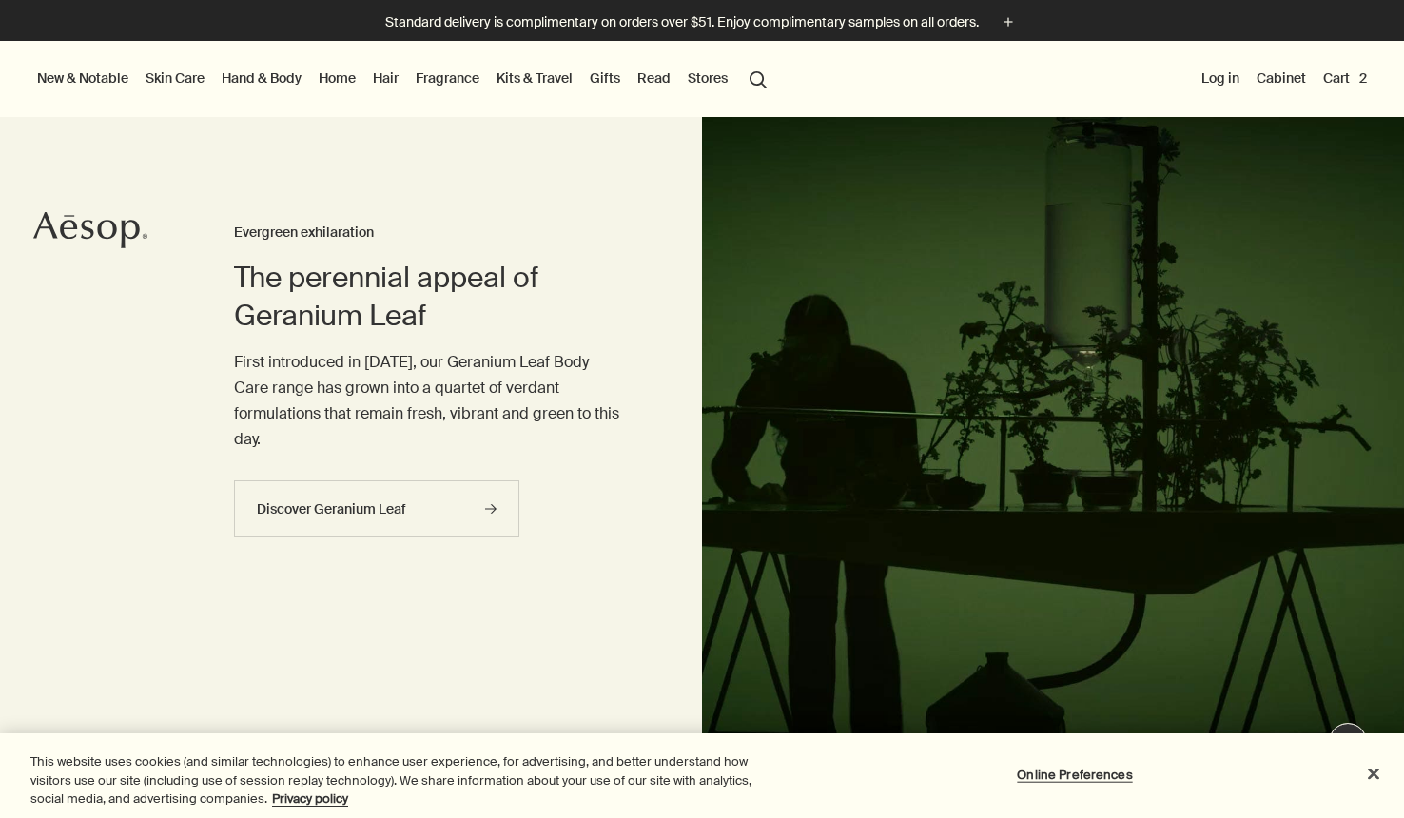
click at [1229, 90] on li "Log in" at bounding box center [1221, 79] width 46 height 76
click at [1224, 74] on button "Log in" at bounding box center [1221, 78] width 46 height 25
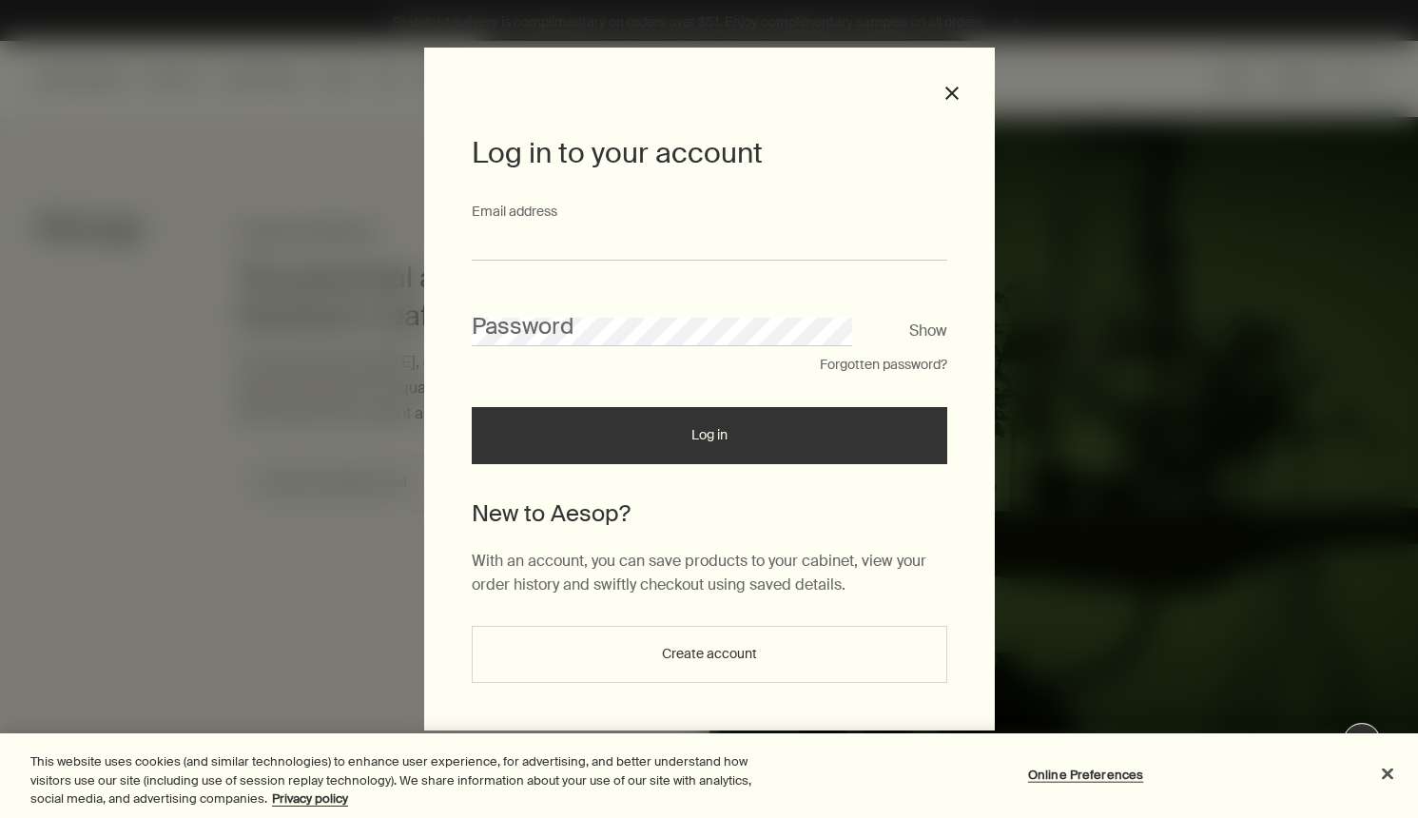
click at [736, 235] on input "Email address" at bounding box center [710, 242] width 476 height 35
type input "**********"
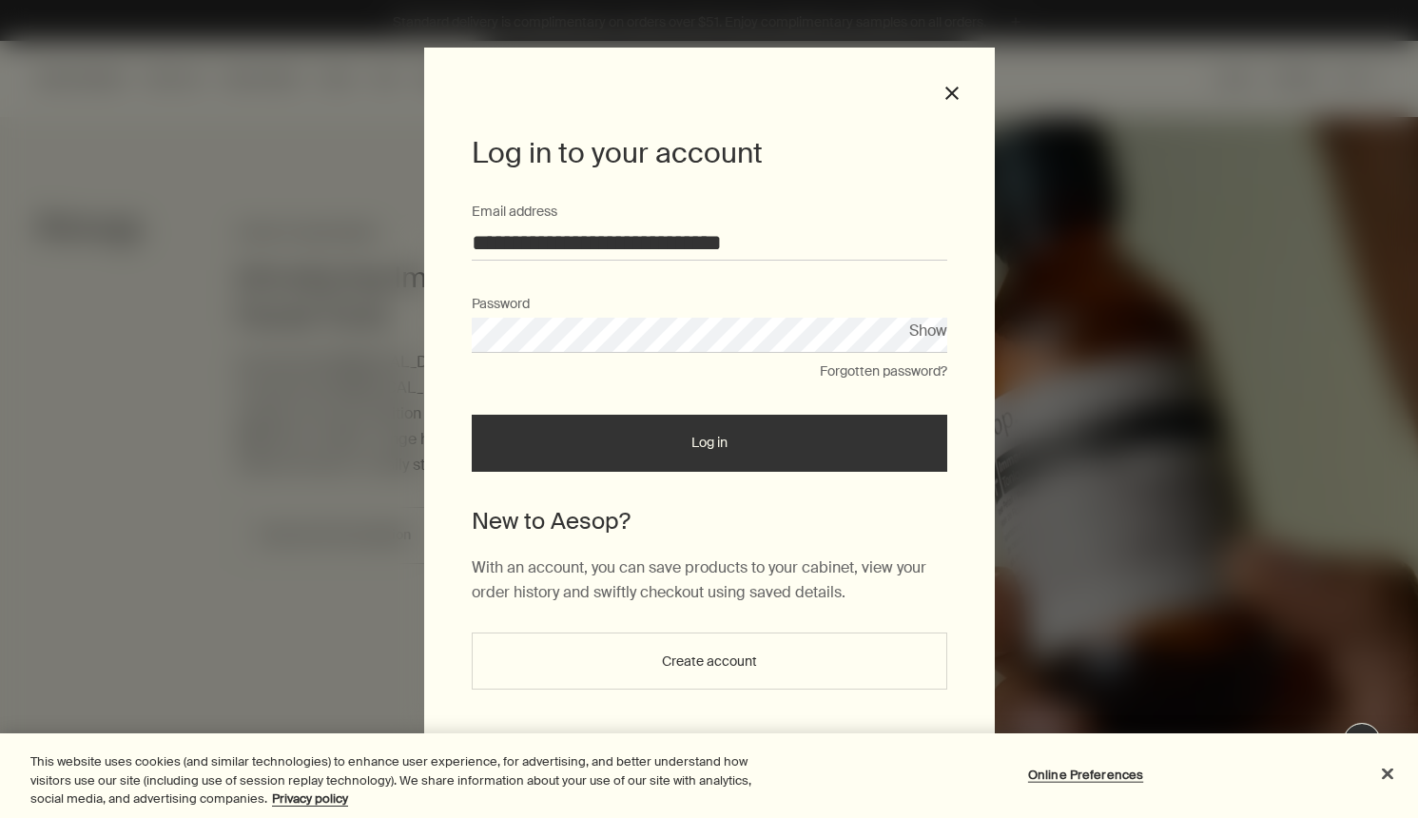
click at [472, 415] on button "Log in" at bounding box center [710, 443] width 476 height 57
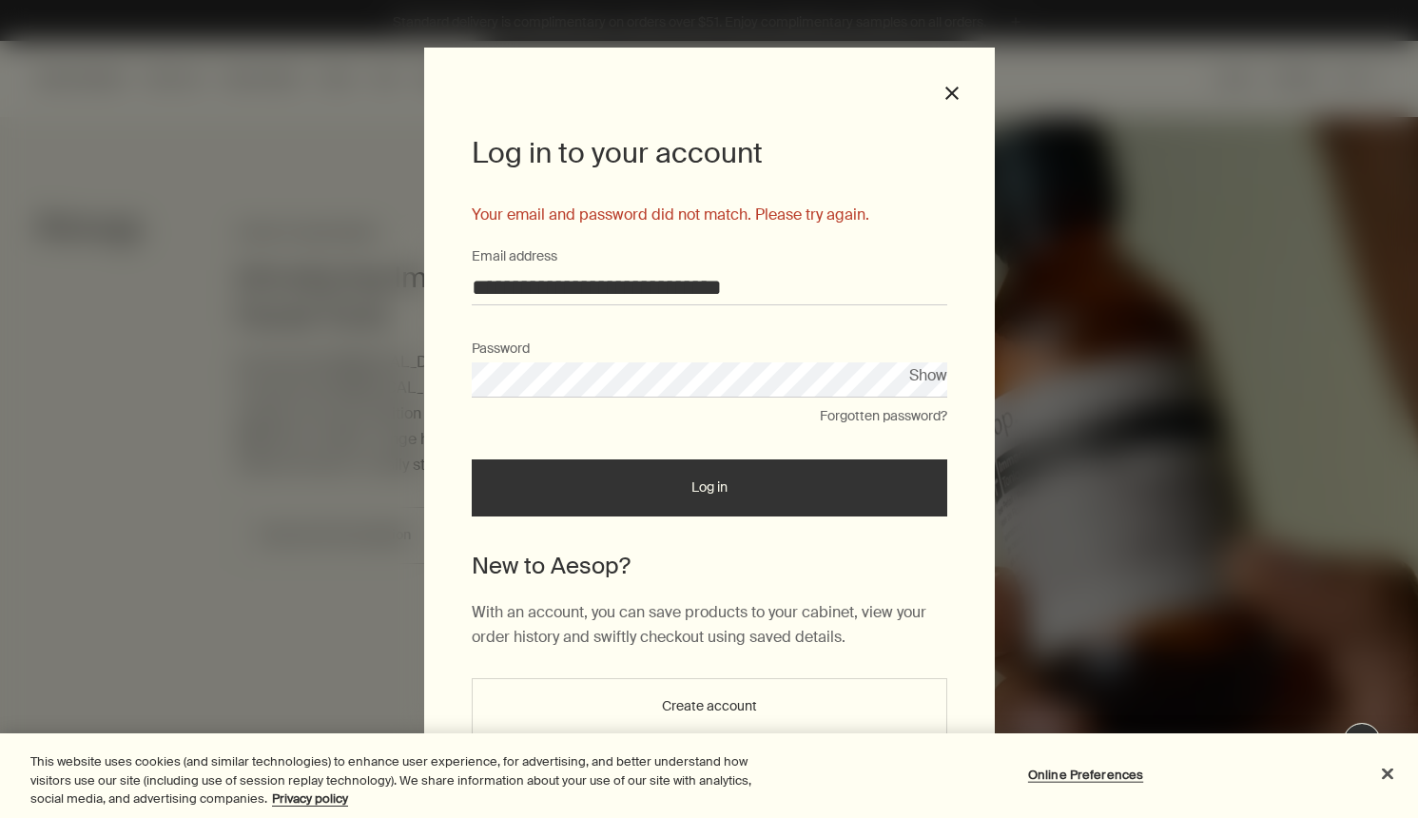
click at [884, 415] on button "Forgotten password?" at bounding box center [883, 416] width 127 height 19
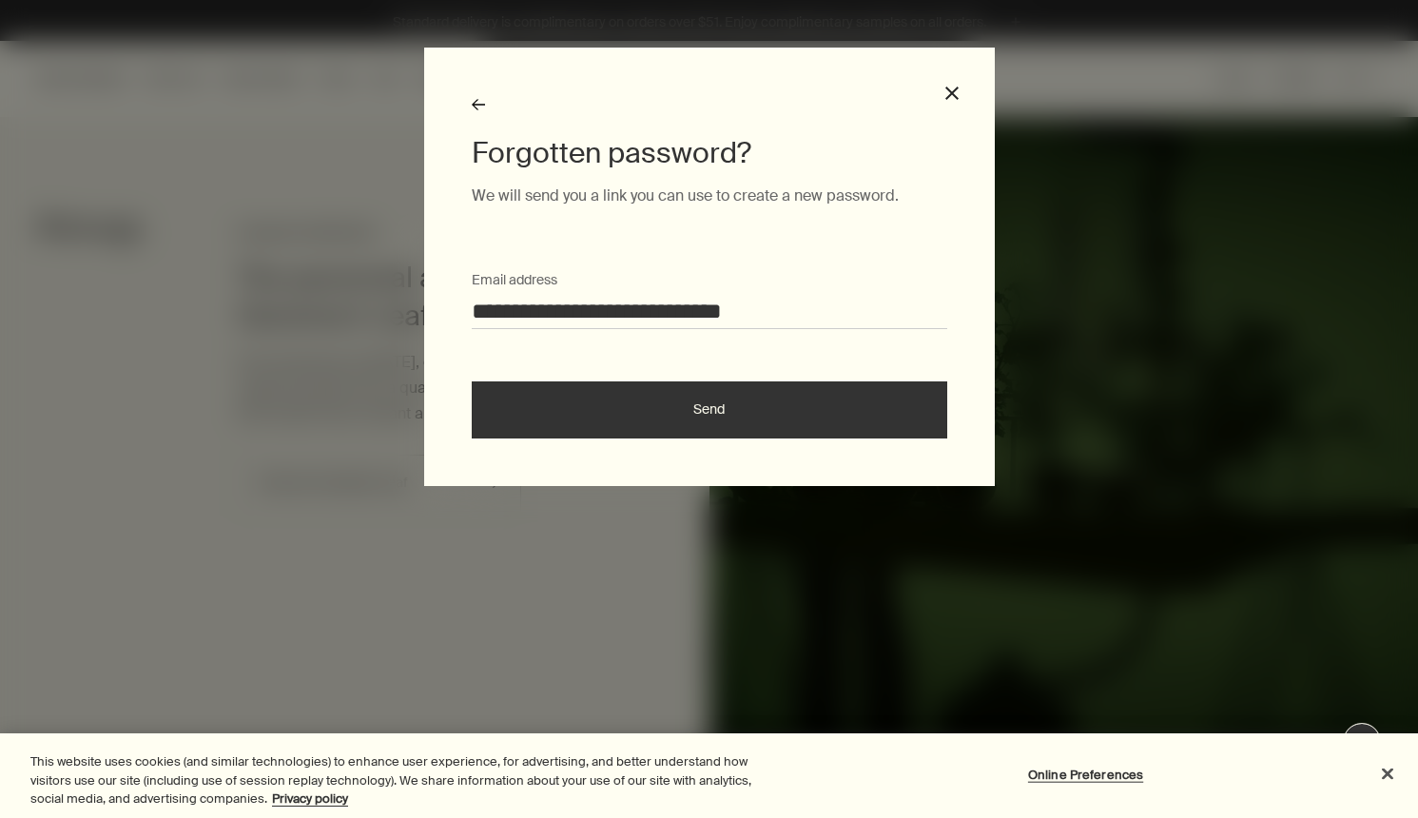
click at [751, 393] on button "Send" at bounding box center [710, 409] width 476 height 57
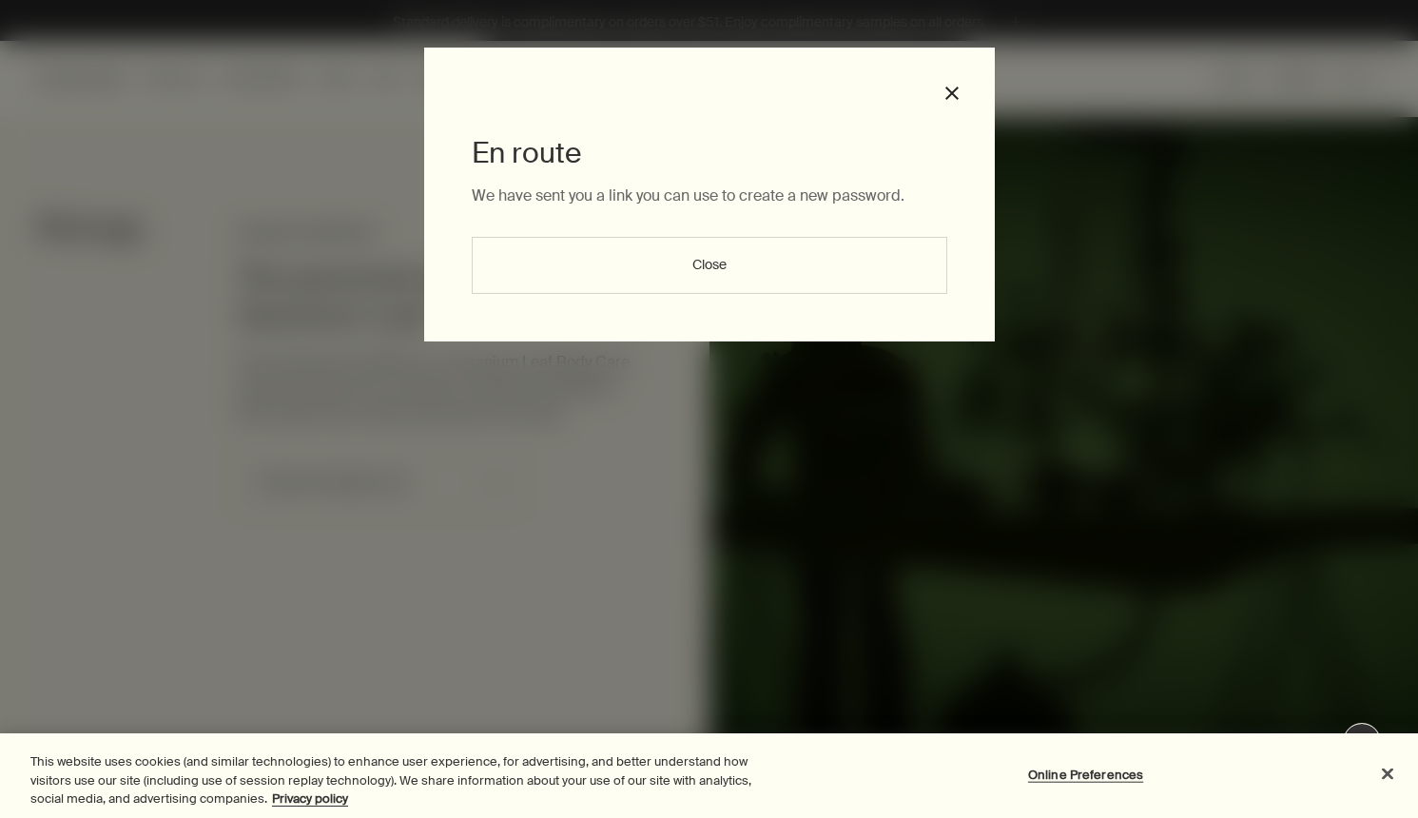
click at [961, 91] on div "En route We have sent you a link you can use to create a new password. Close cl…" at bounding box center [709, 195] width 571 height 294
click at [951, 90] on button "close" at bounding box center [952, 93] width 17 height 17
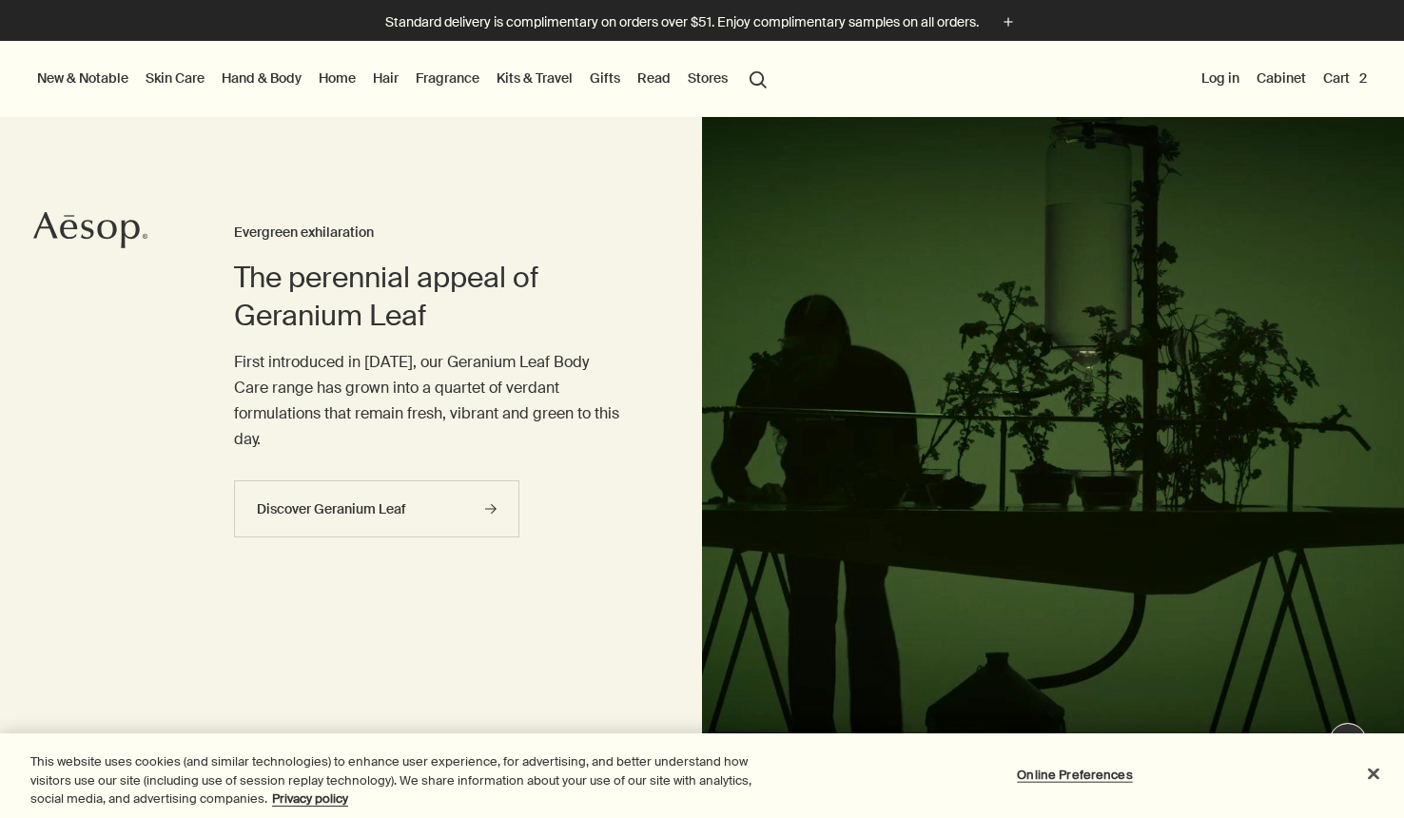
click at [1234, 73] on button "Log in" at bounding box center [1221, 78] width 46 height 25
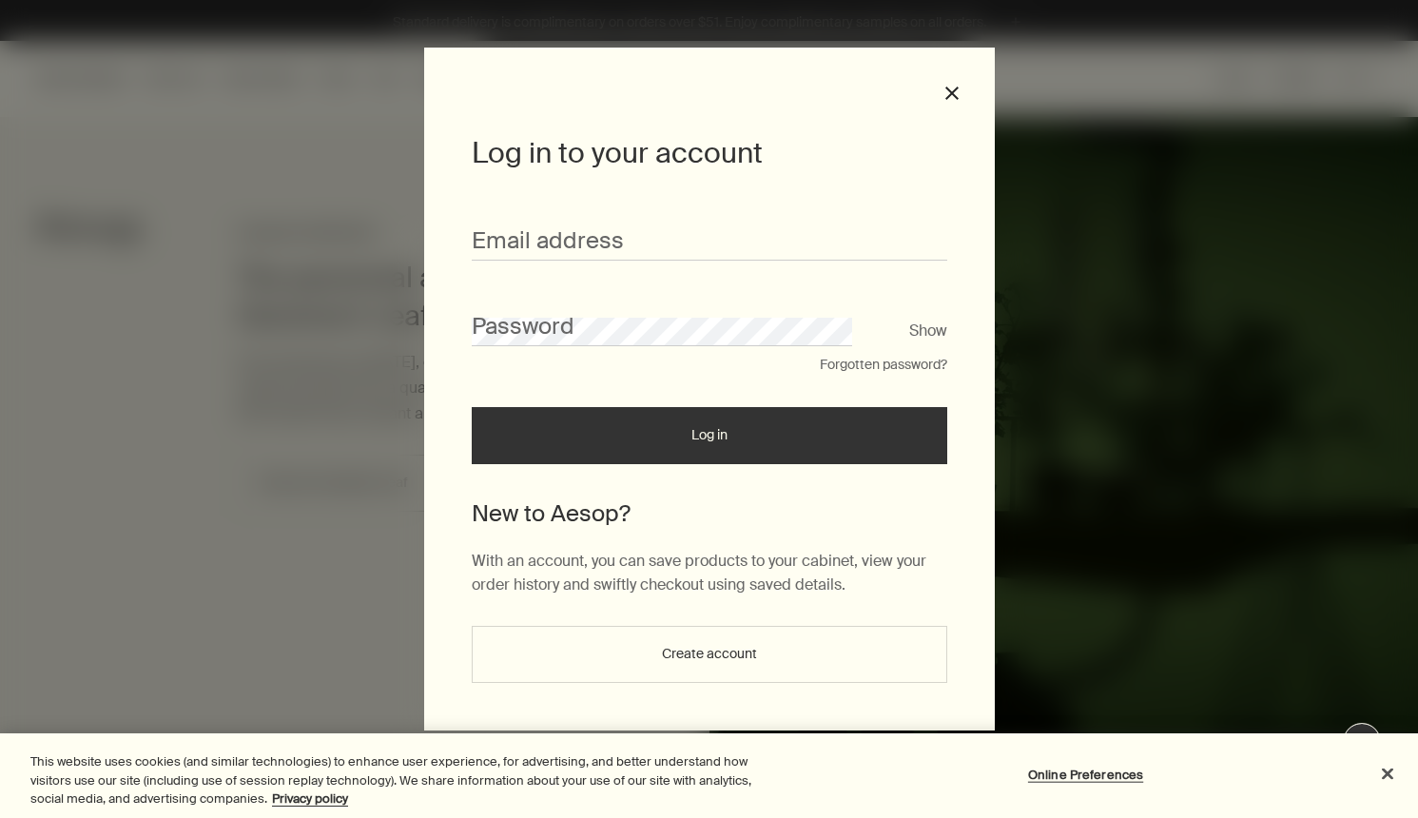
click at [654, 644] on button "Create account" at bounding box center [710, 654] width 476 height 57
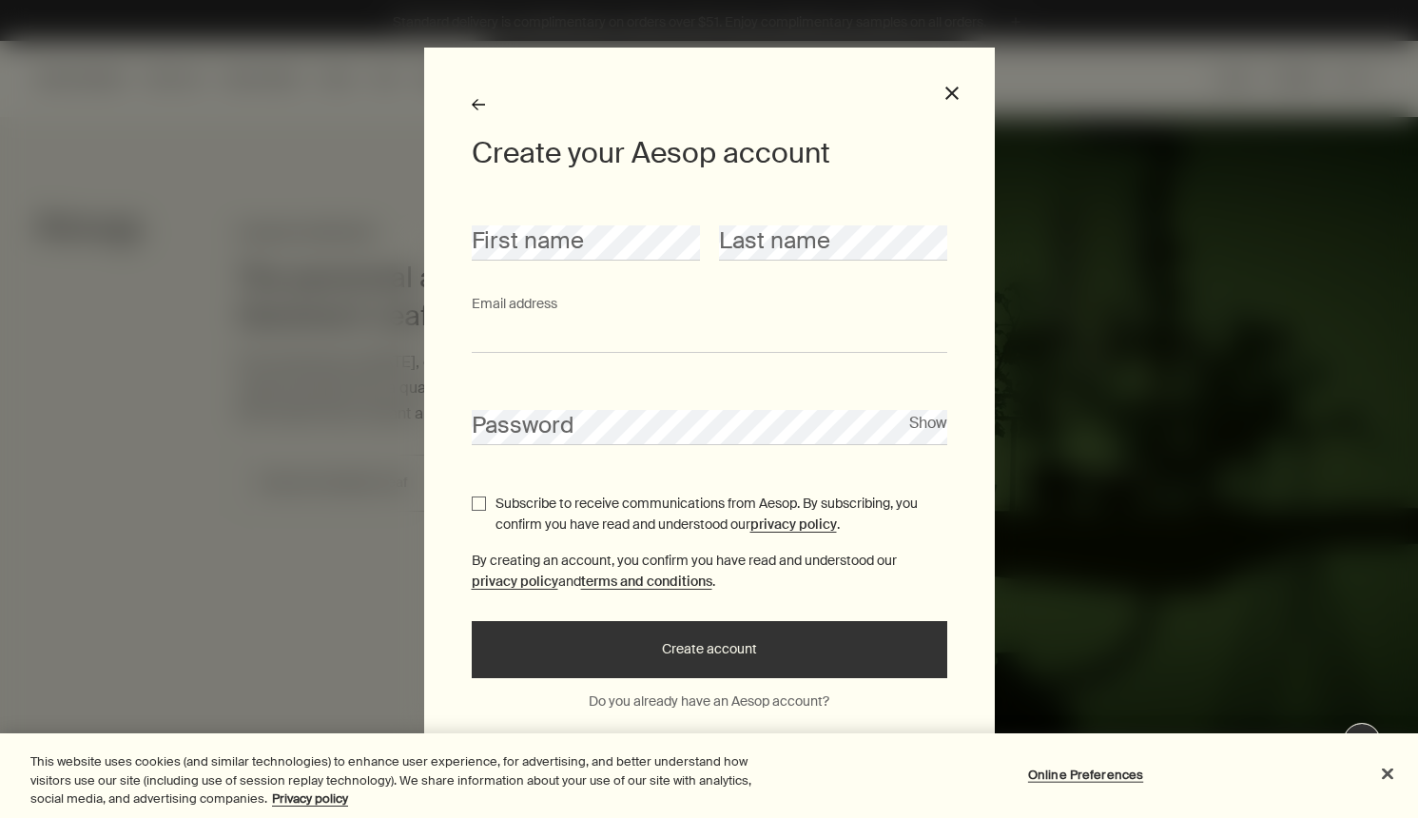
type input "**********"
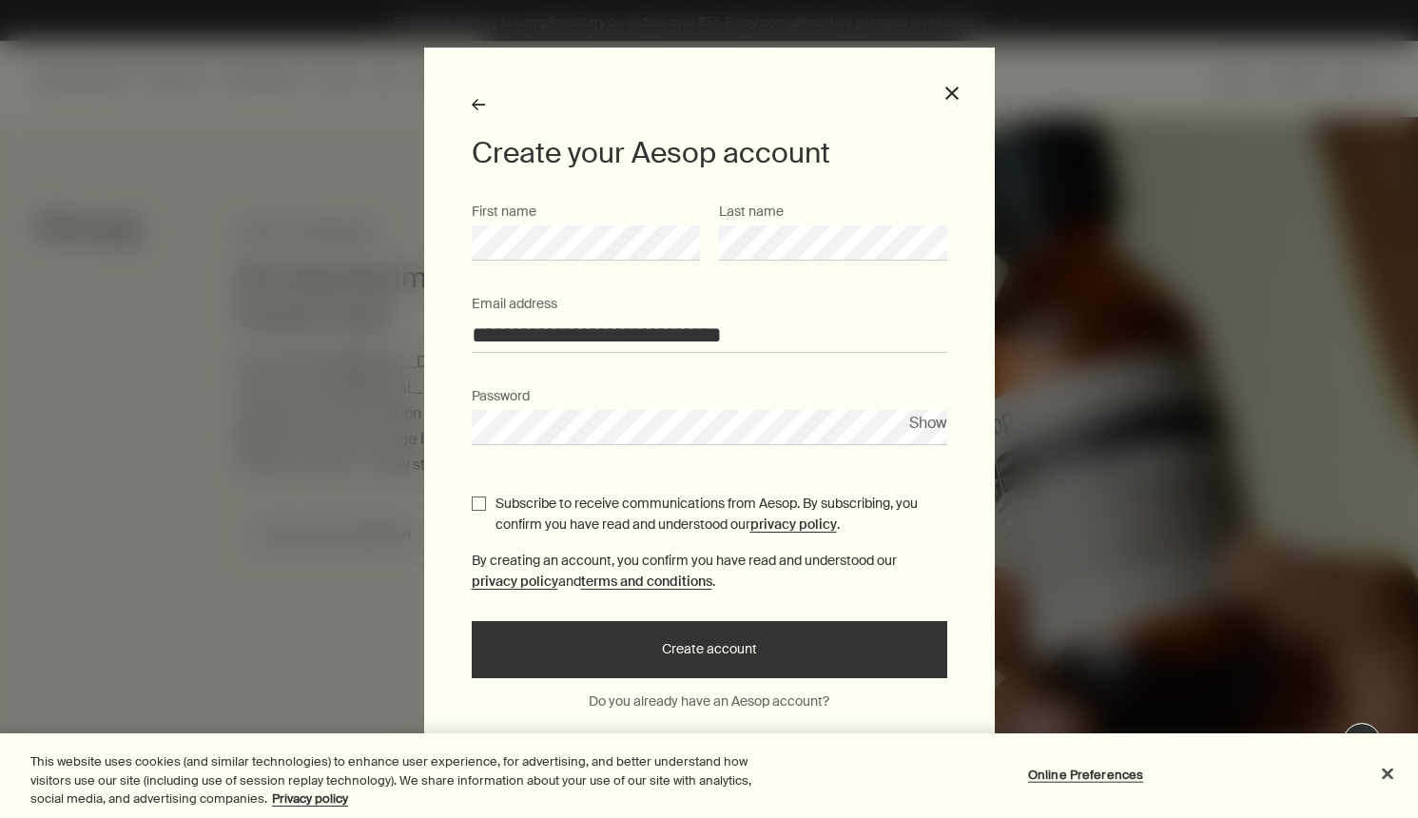
click at [639, 658] on button "Create account" at bounding box center [710, 649] width 476 height 57
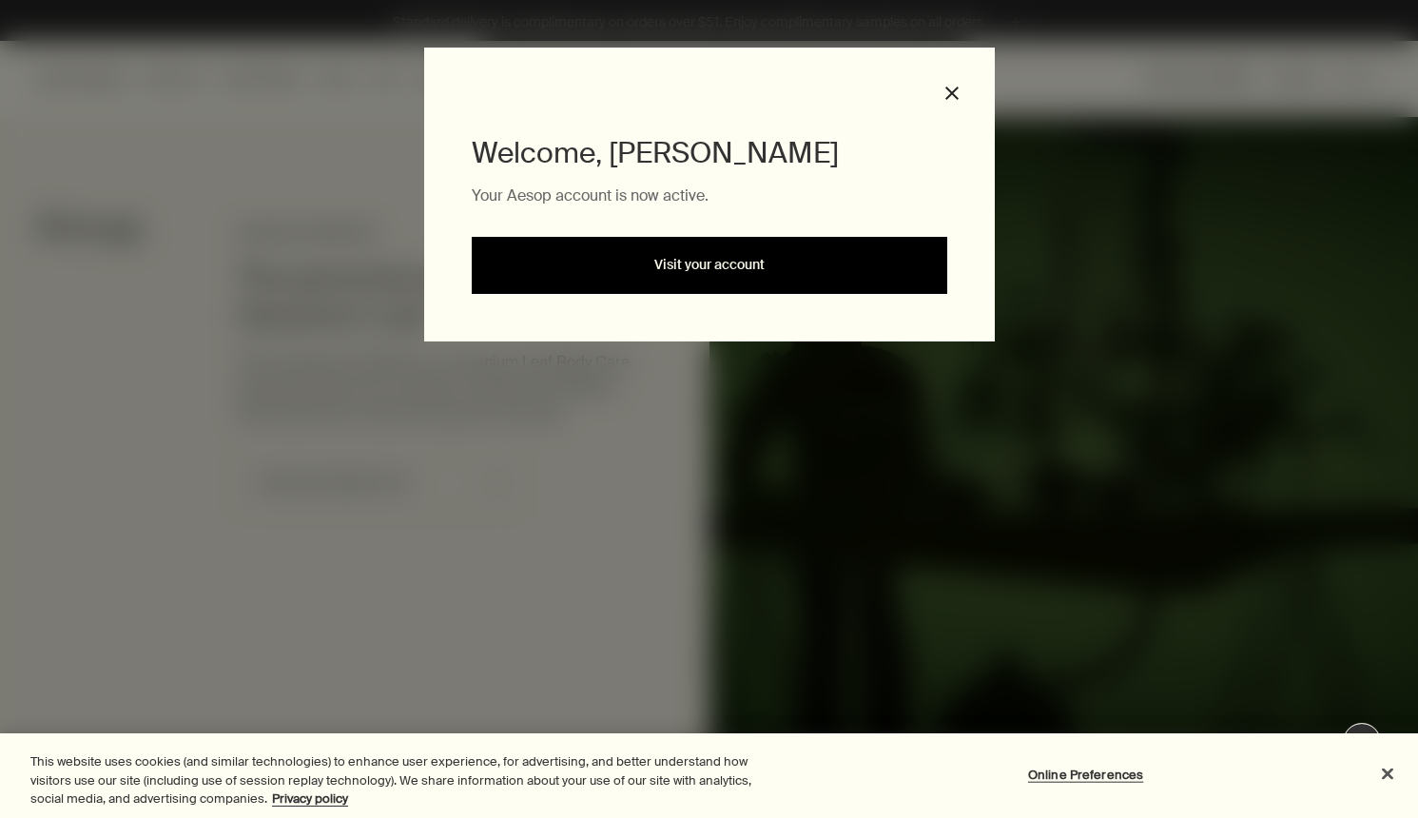
click at [811, 256] on link "Visit your account" at bounding box center [710, 265] width 476 height 57
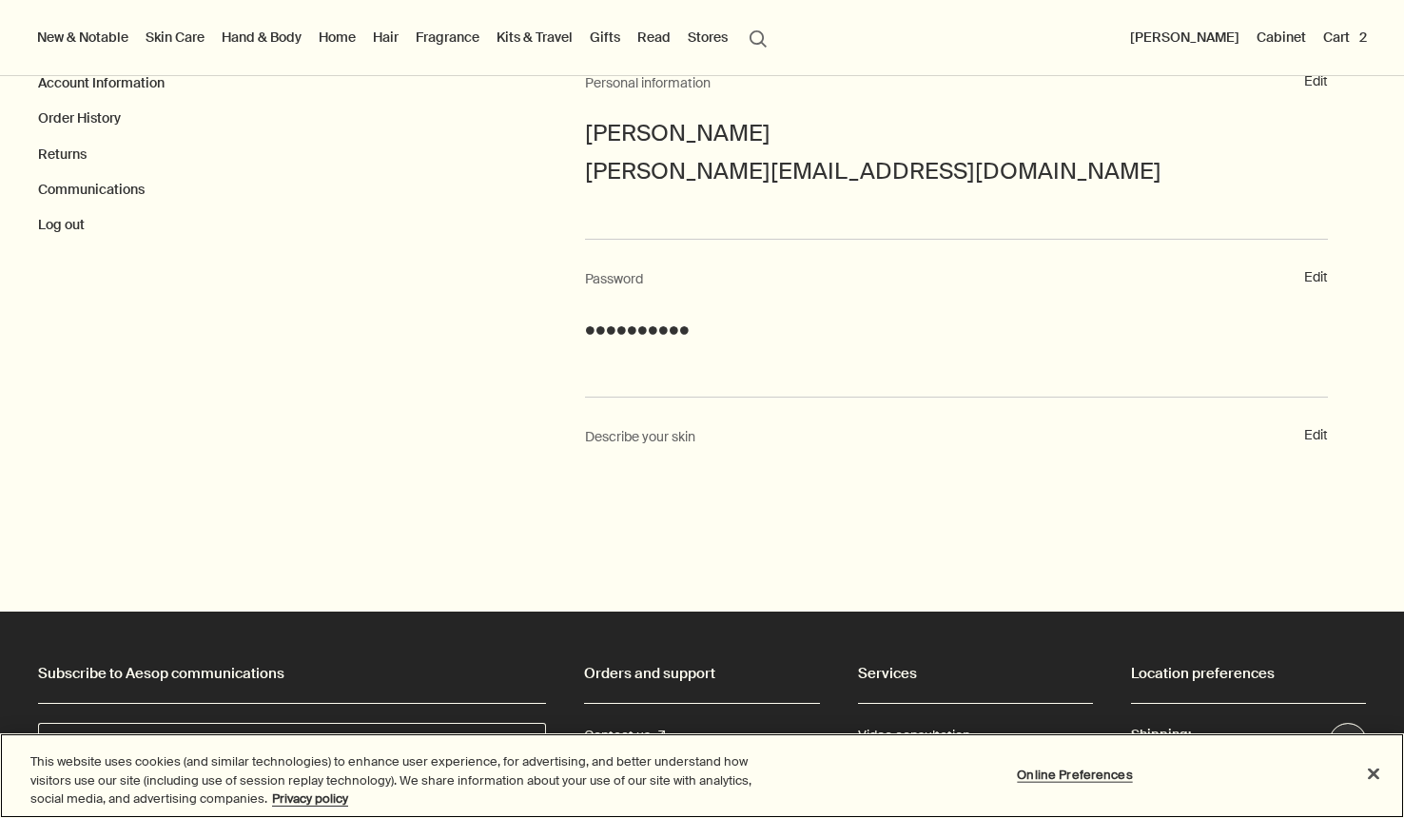
scroll to position [163, 0]
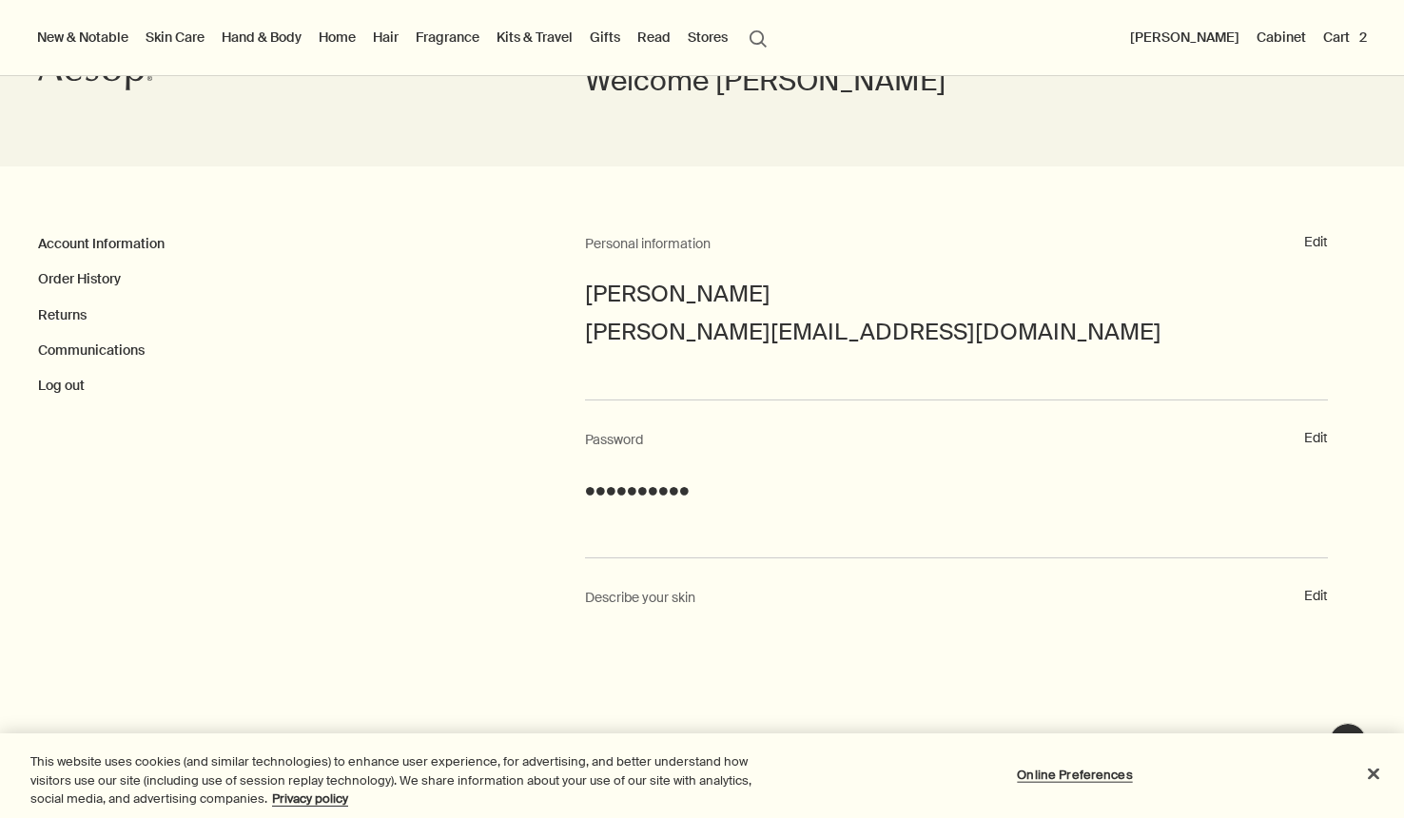
click at [1355, 36] on button "Cart 2" at bounding box center [1344, 37] width 51 height 25
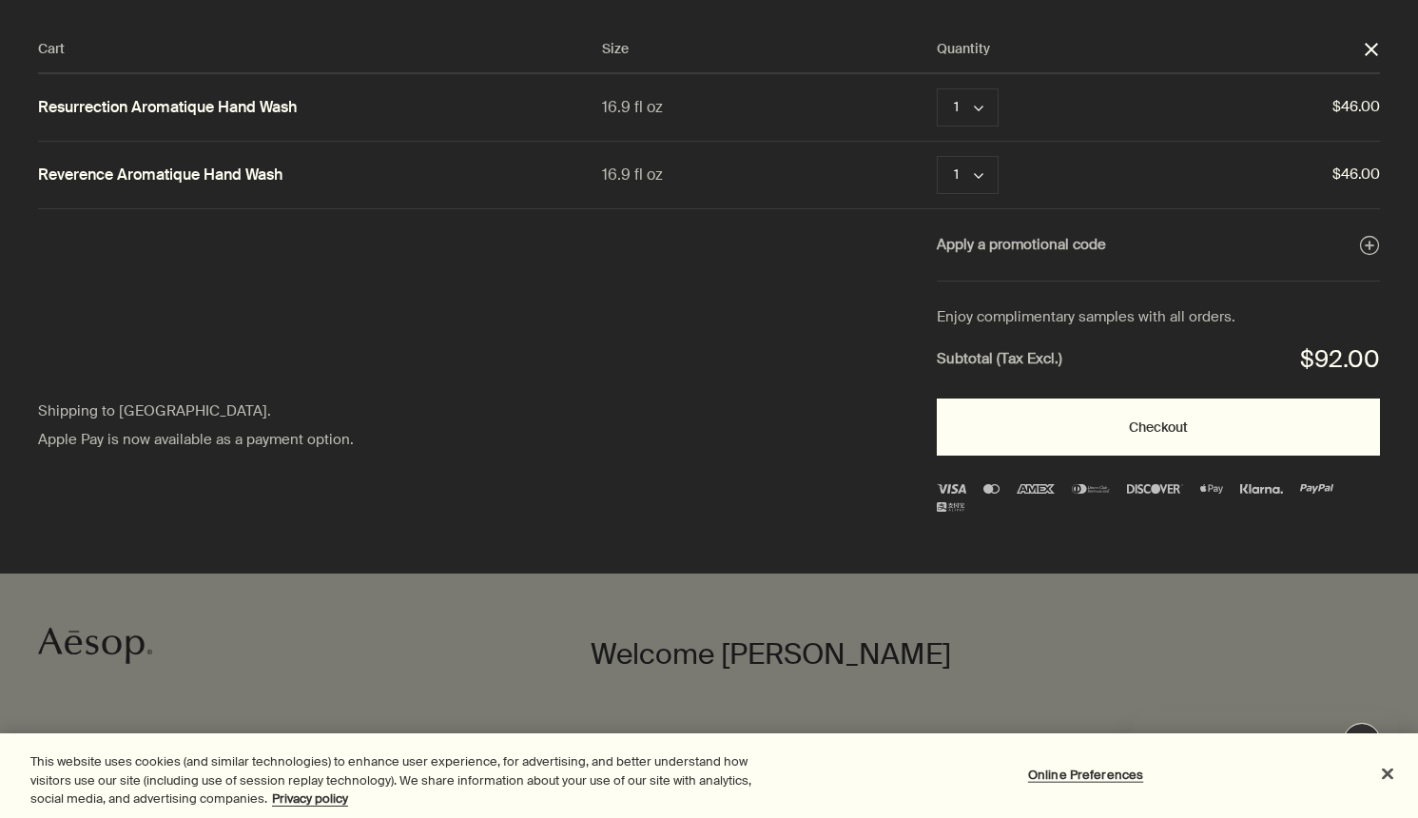
scroll to position [0, 0]
click at [1143, 427] on button "Checkout" at bounding box center [1158, 427] width 443 height 57
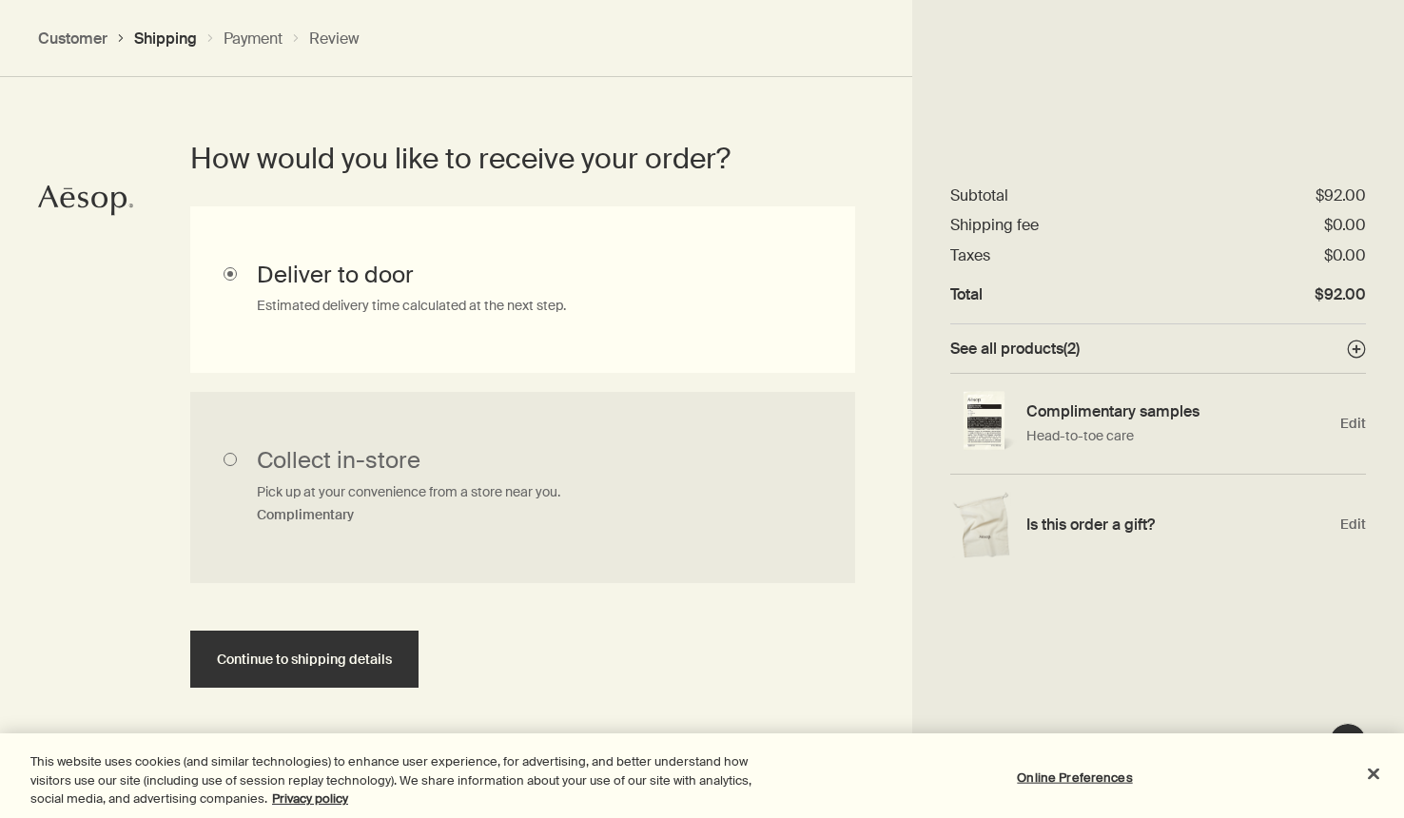
scroll to position [485, 0]
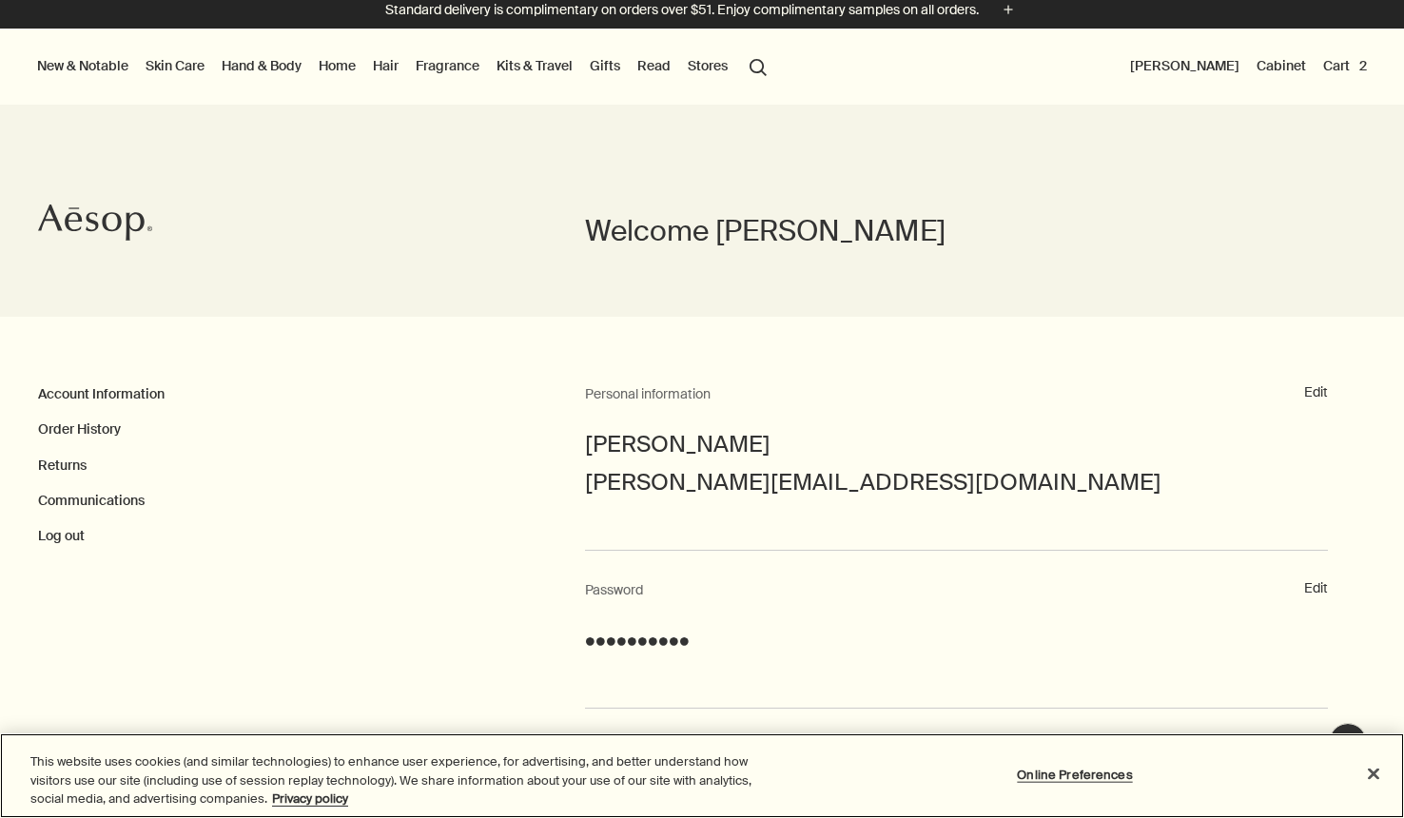
scroll to position [15, 0]
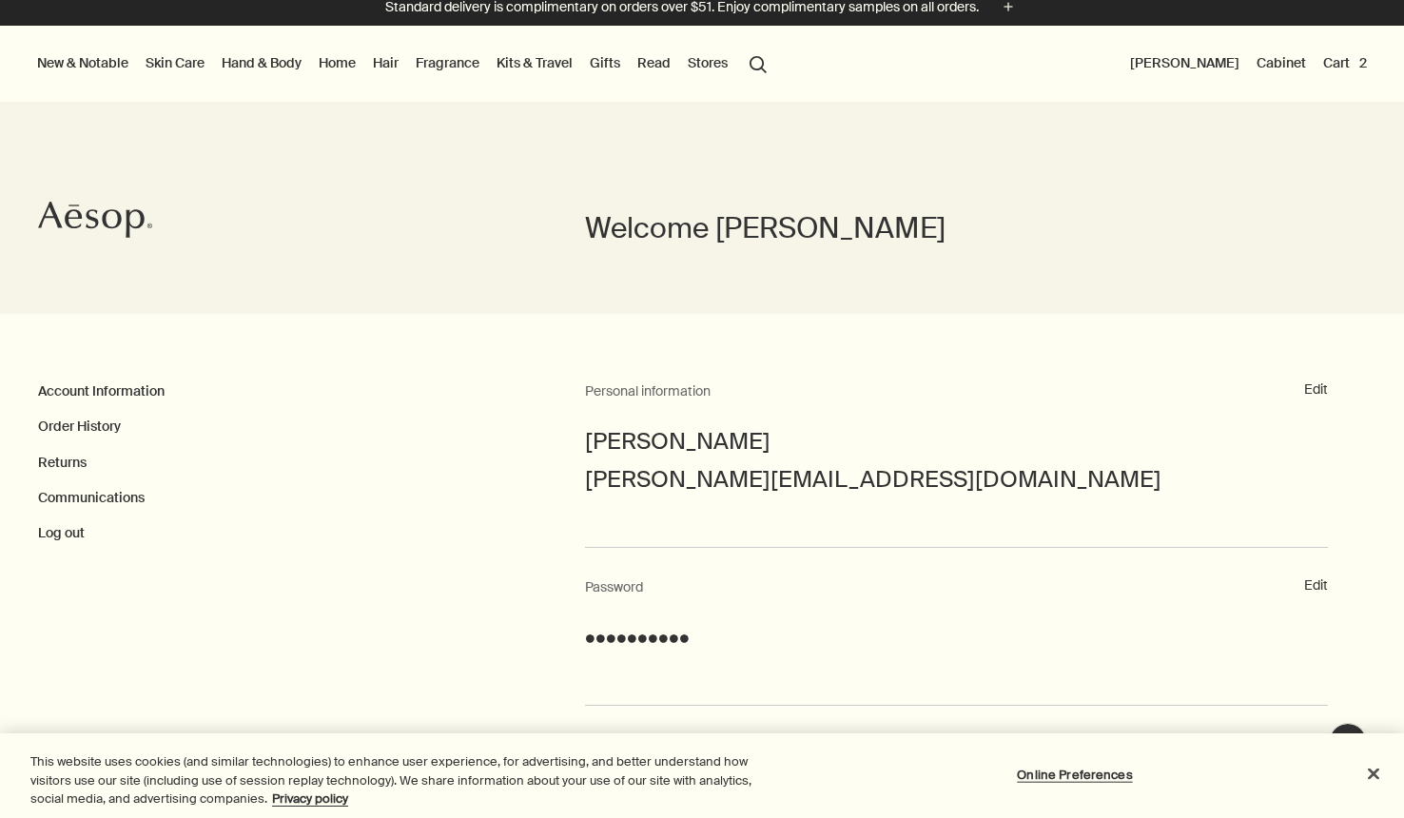
click at [1332, 62] on button "Cart 2" at bounding box center [1344, 62] width 51 height 25
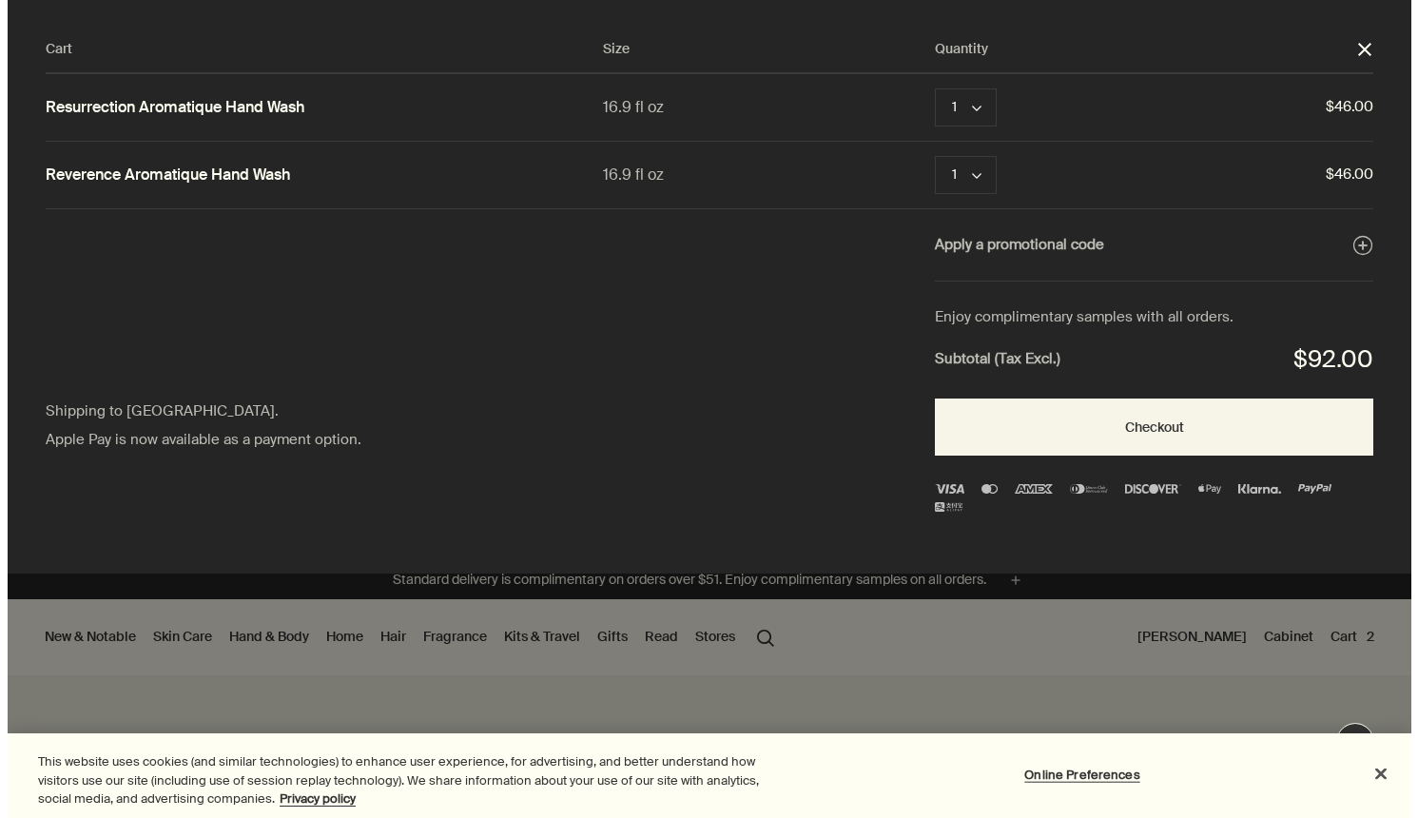
scroll to position [0, 0]
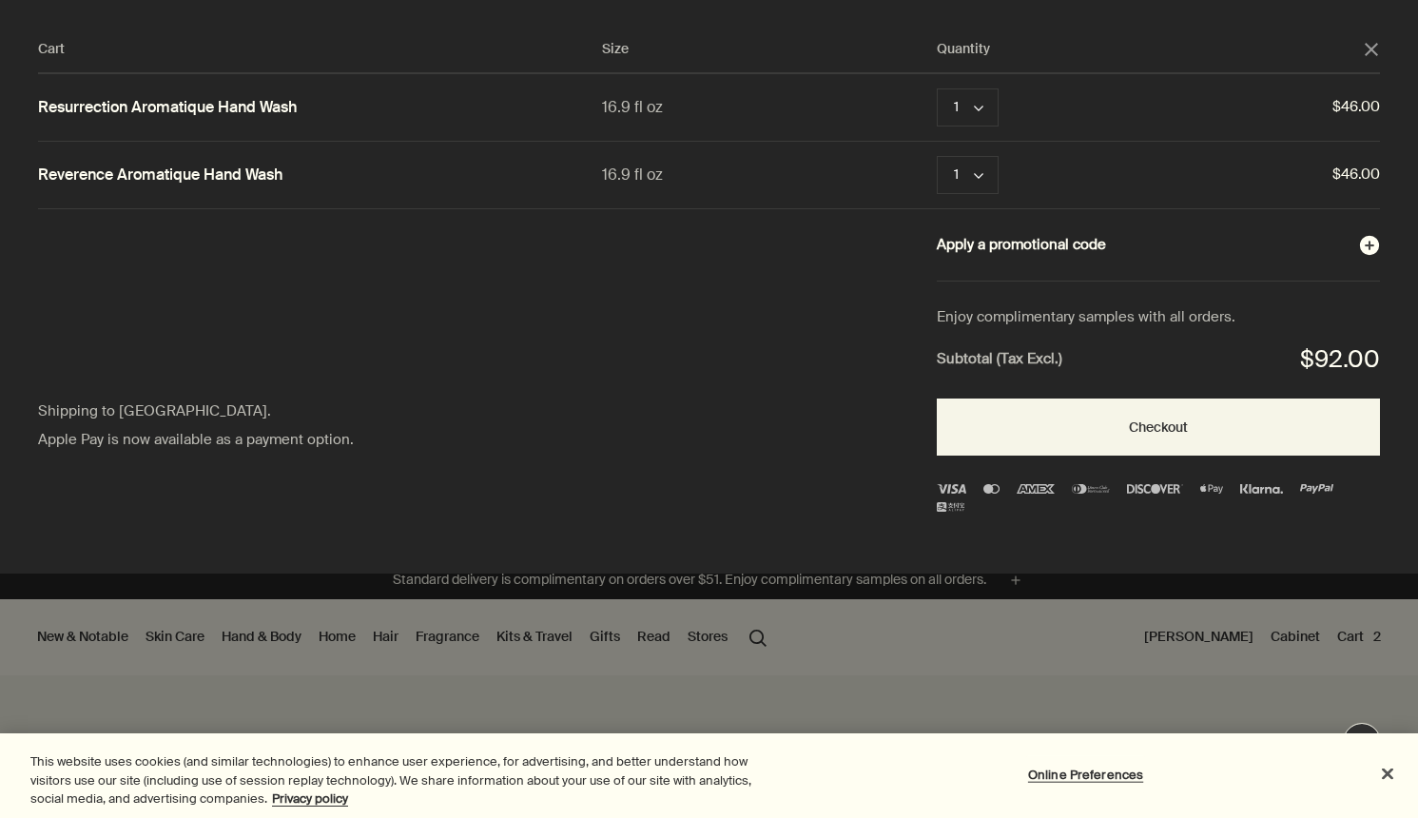
click at [1357, 249] on button "Apply a promotional code plusAndCloseWithCircle" at bounding box center [1158, 245] width 443 height 25
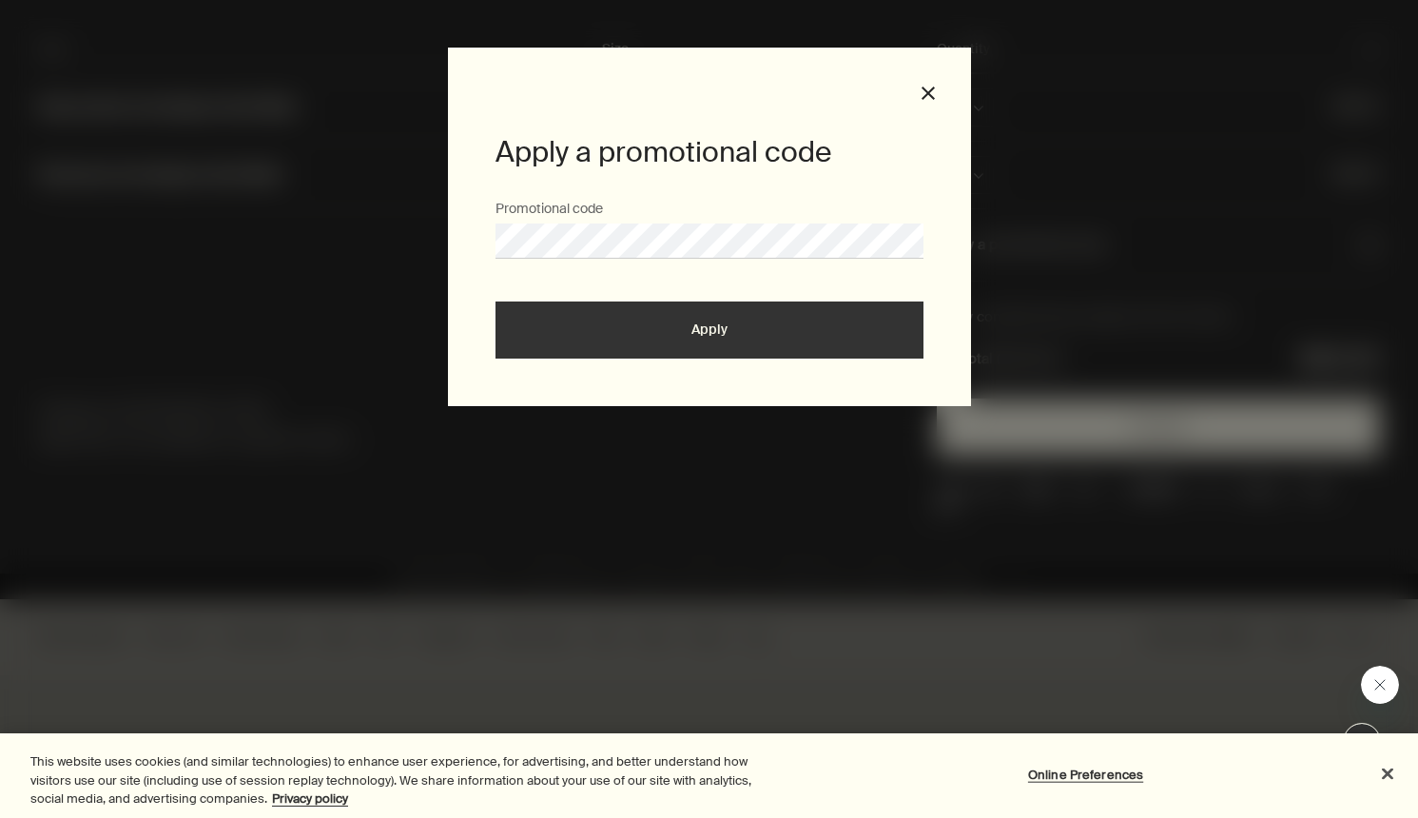
click at [693, 333] on button "Apply" at bounding box center [710, 330] width 428 height 57
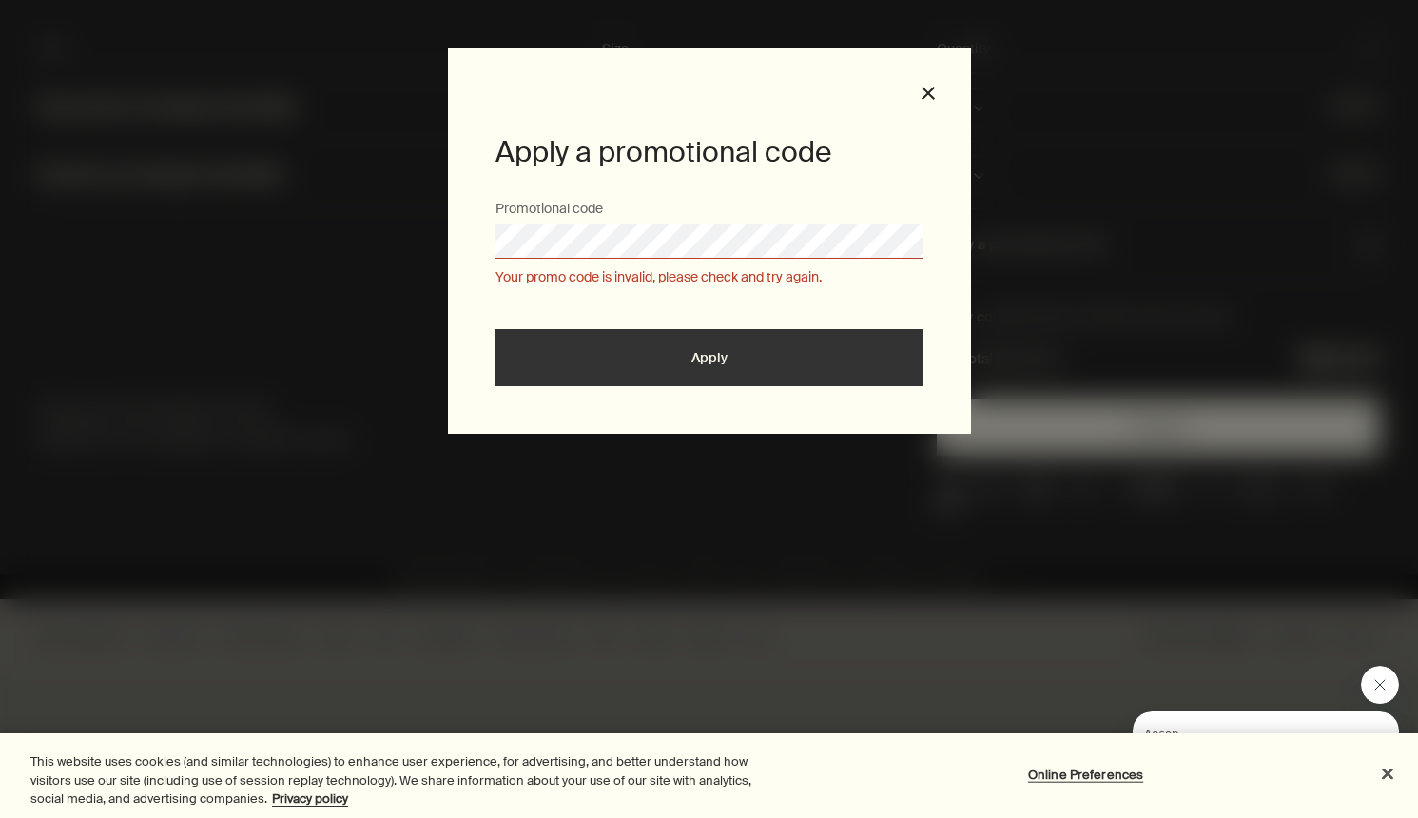
click at [375, 287] on div "Apply a promotional code Promotional code Your promo code is invalid, please ch…" at bounding box center [709, 409] width 1418 height 818
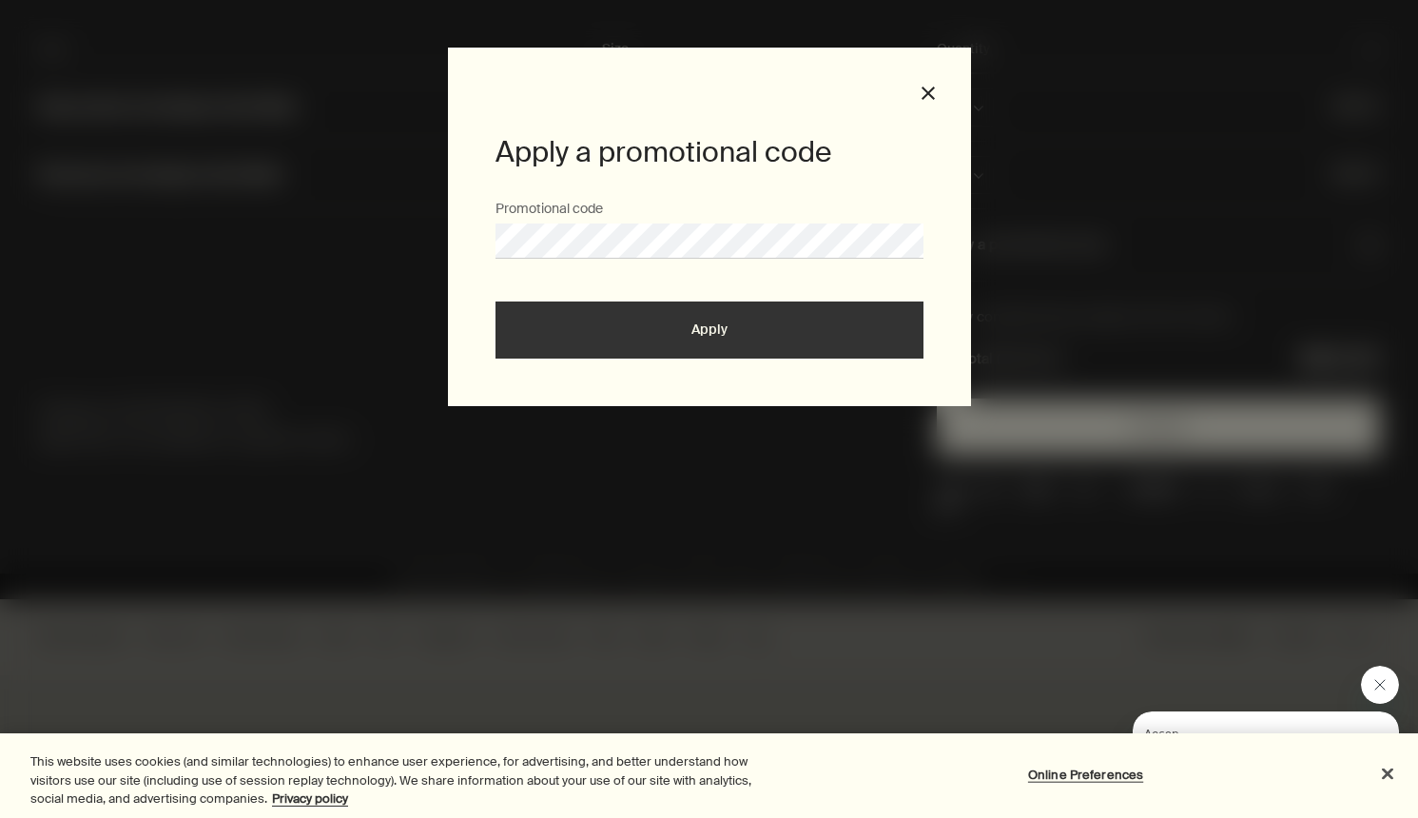
click at [496, 302] on button "Apply" at bounding box center [710, 330] width 428 height 57
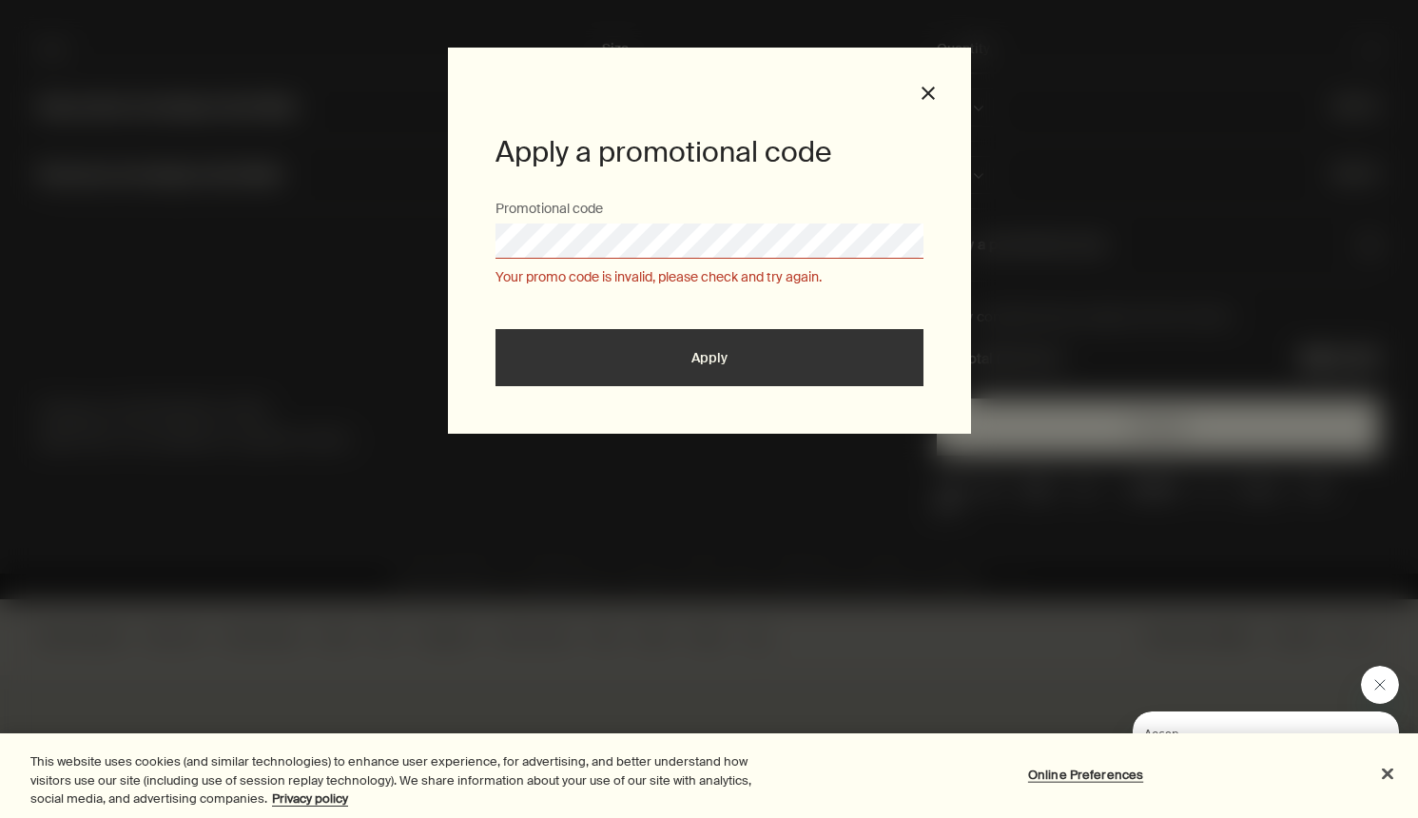
click at [363, 310] on div "Apply a promotional code Promotional code Your promo code is invalid, please ch…" at bounding box center [709, 409] width 1418 height 818
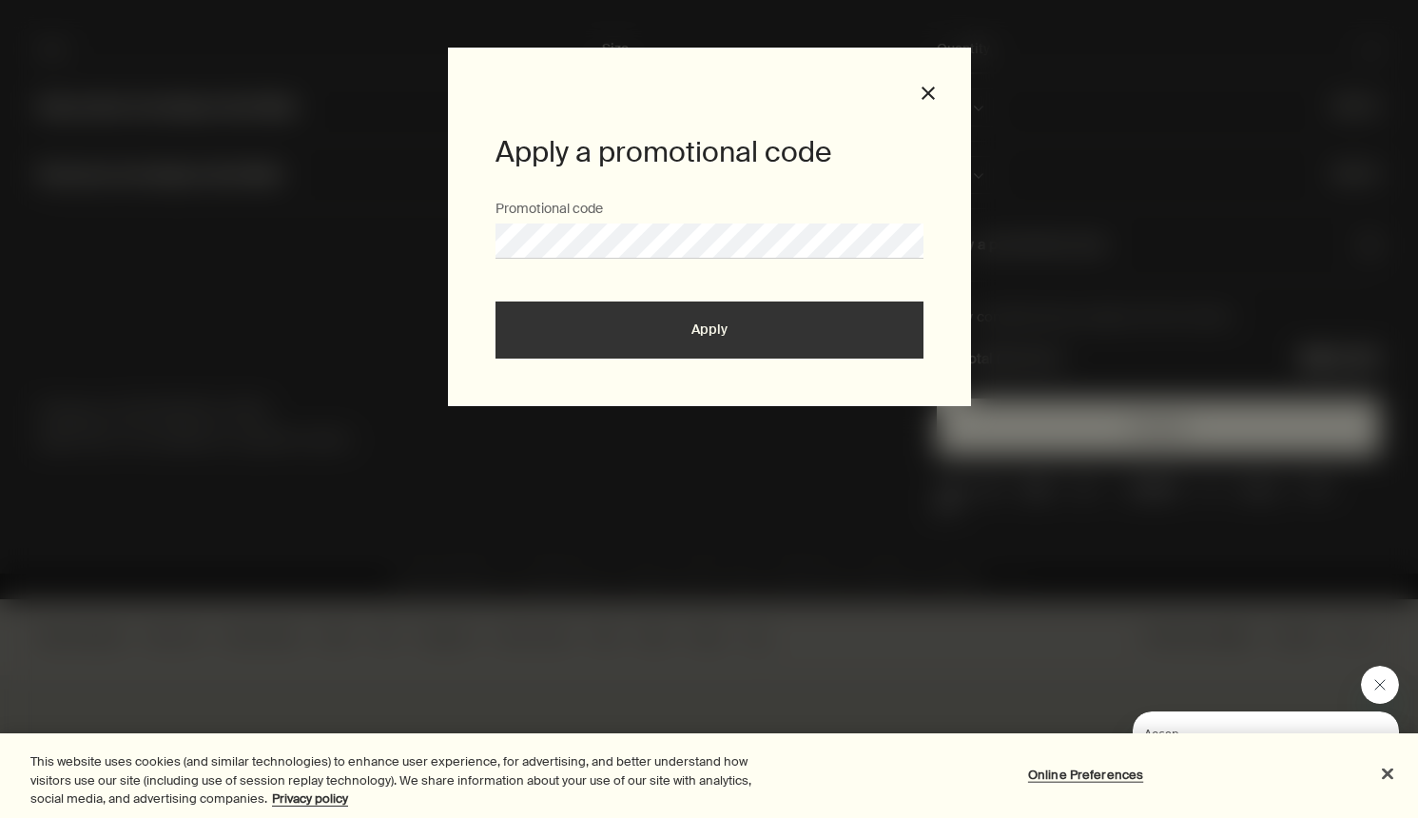
click at [575, 350] on button "Apply" at bounding box center [710, 330] width 428 height 57
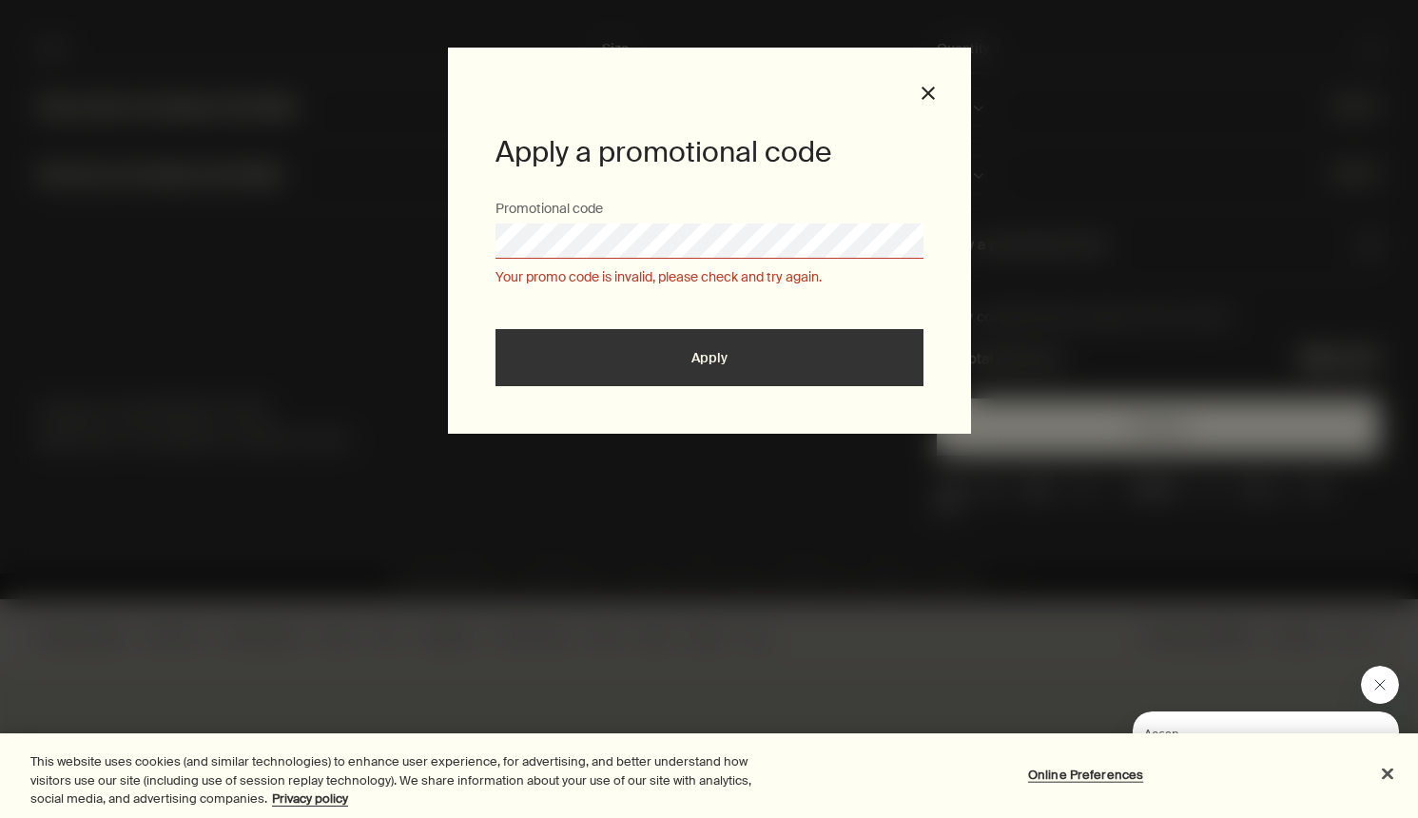
click at [411, 235] on div "Apply a promotional code Promotional code Your promo code is invalid, please ch…" at bounding box center [709, 409] width 1418 height 818
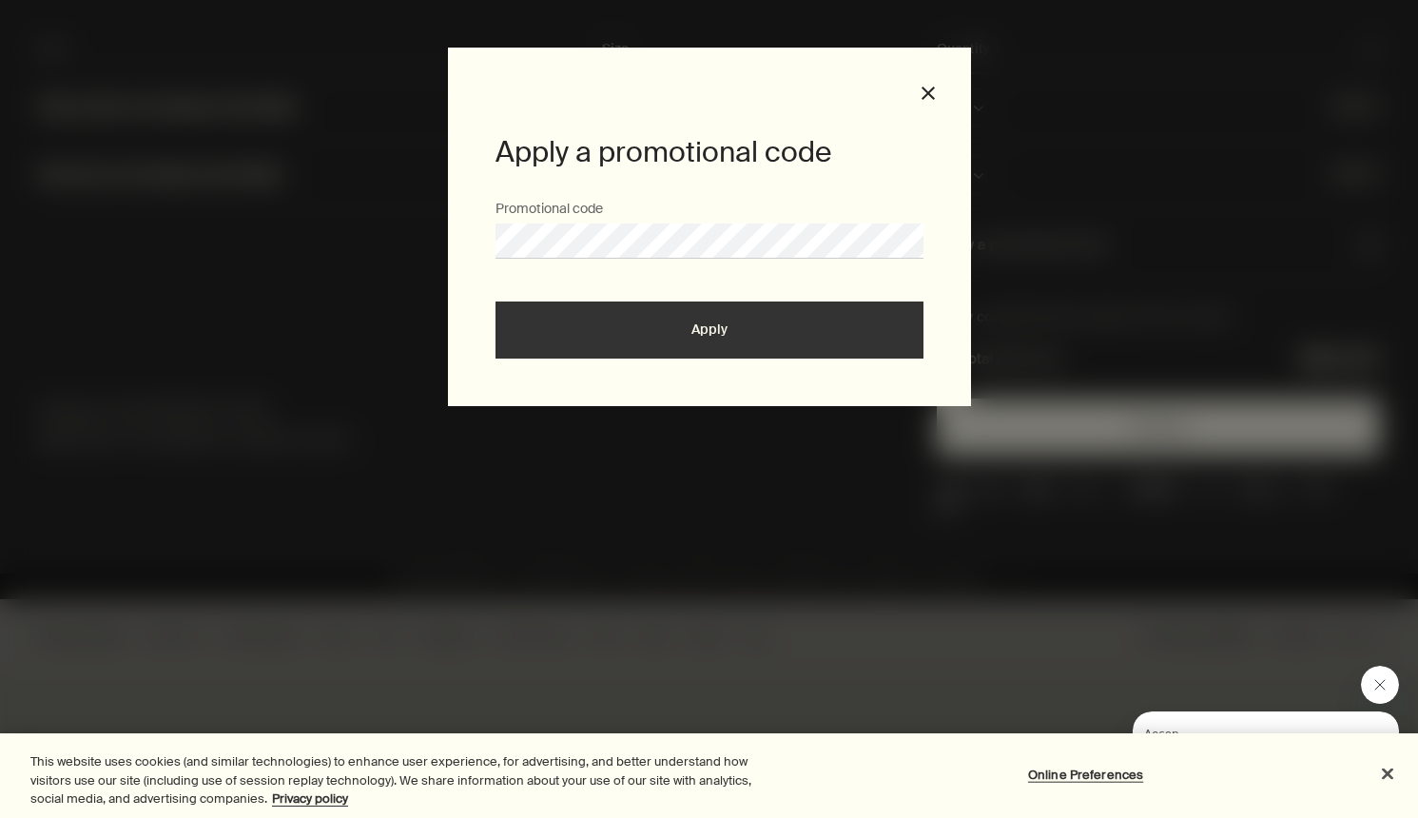
click at [582, 344] on button "Apply" at bounding box center [710, 330] width 428 height 57
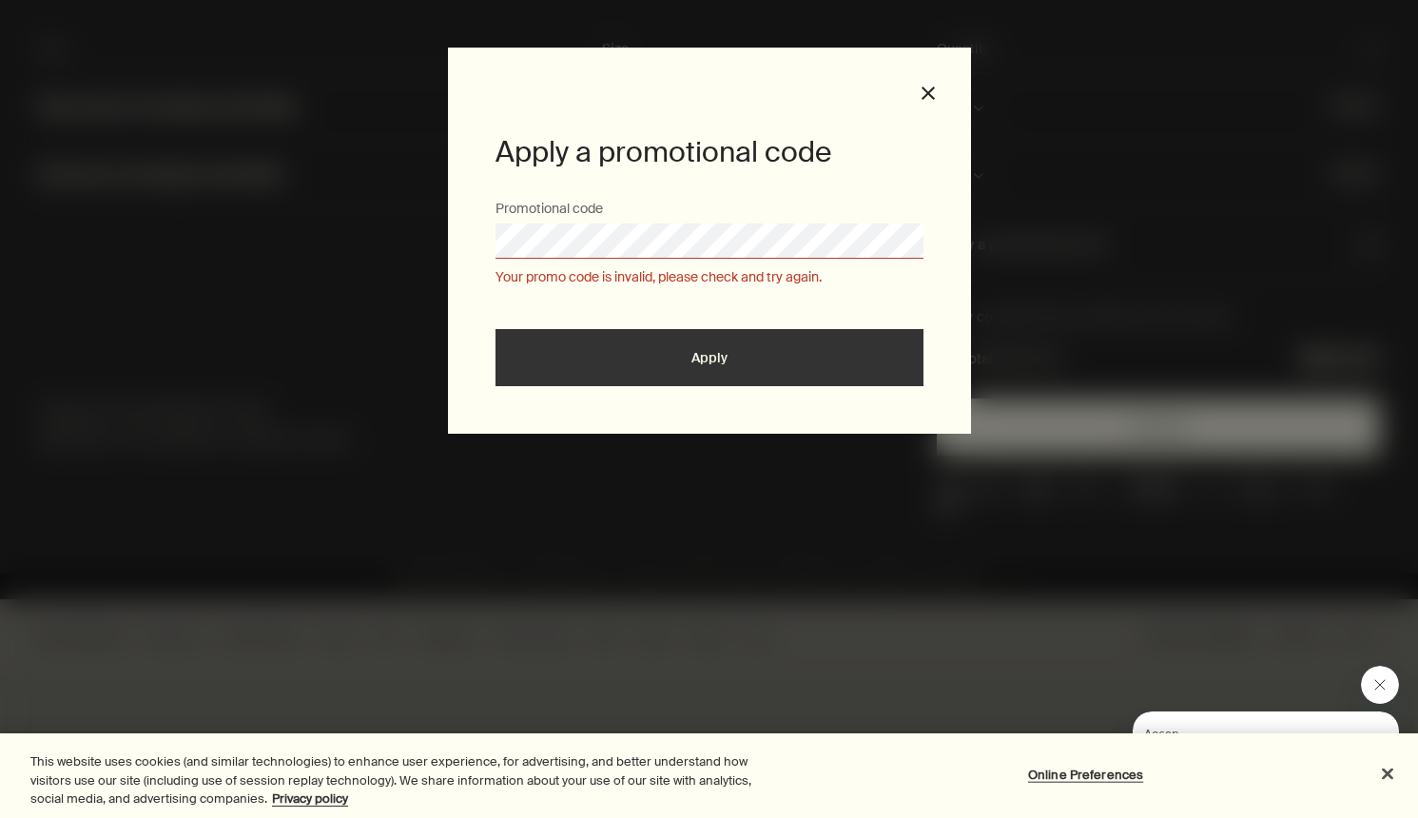
click at [653, 260] on div "Promotional code Your promo code is invalid, please check and try again." at bounding box center [710, 244] width 428 height 88
click at [393, 259] on div "Apply a promotional code Promotional code Your promo code is invalid, please ch…" at bounding box center [709, 409] width 1418 height 818
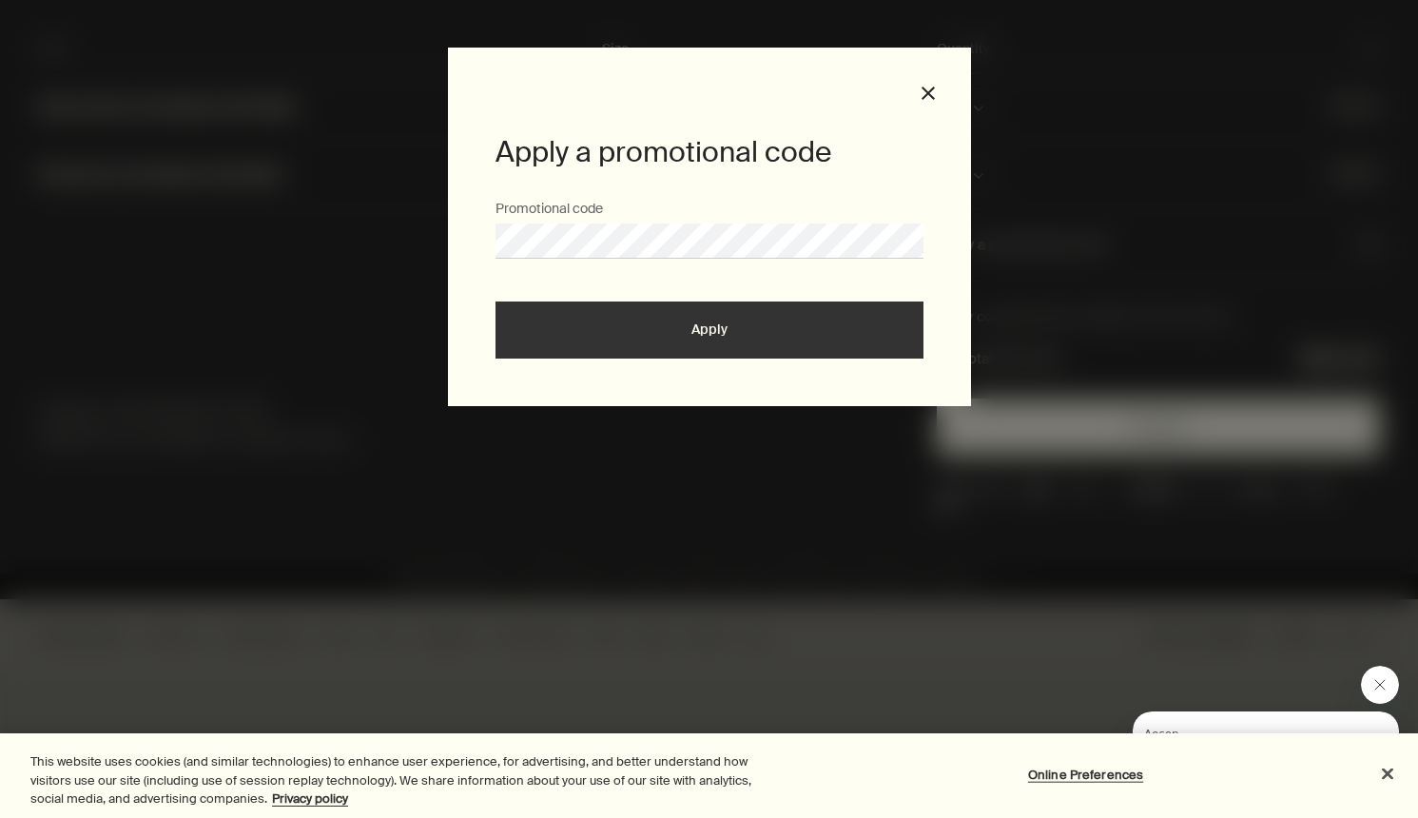
click at [574, 326] on button "Apply" at bounding box center [710, 330] width 428 height 57
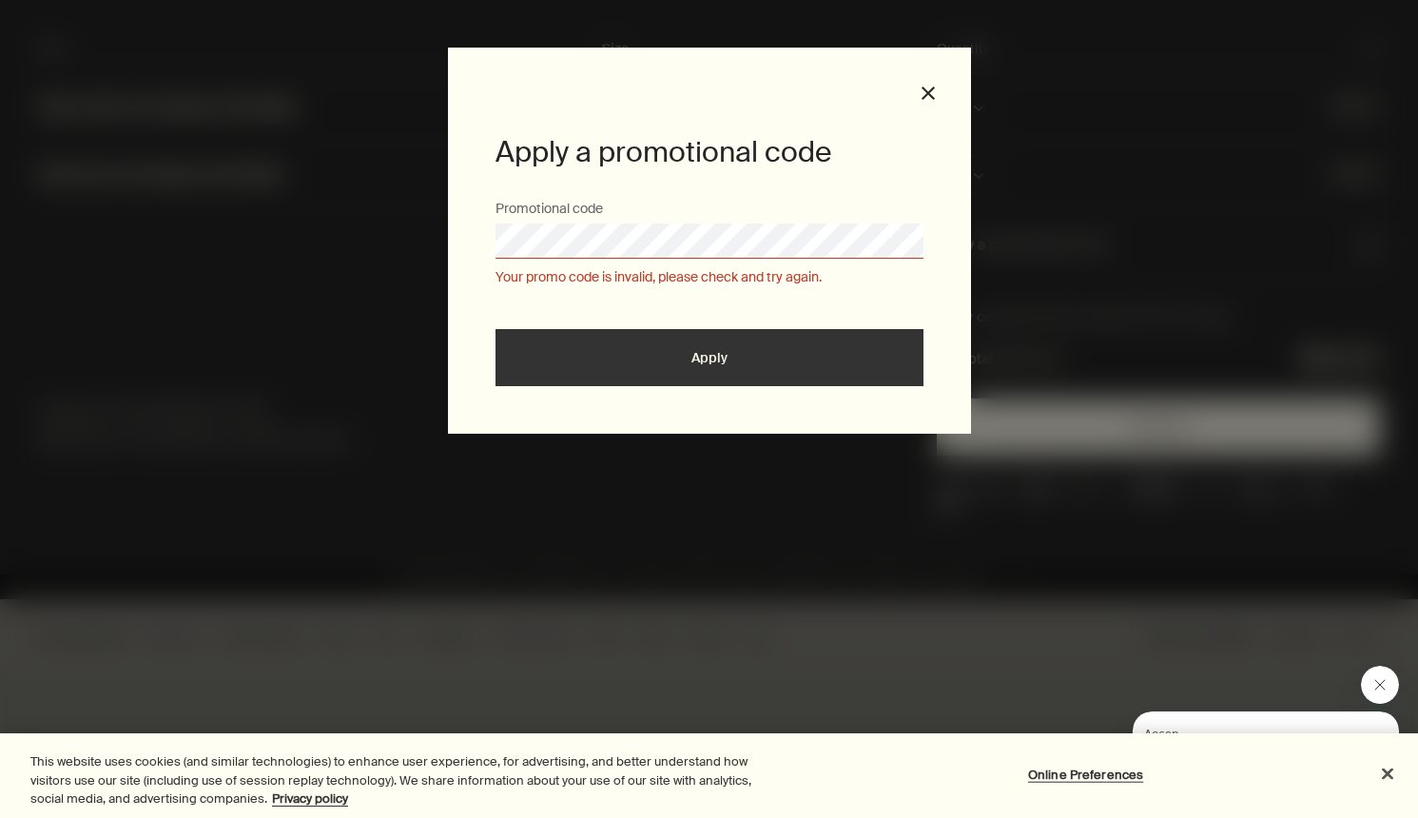
click at [442, 245] on div "Apply a promotional code Promotional code Your promo code is invalid, please ch…" at bounding box center [709, 409] width 1418 height 818
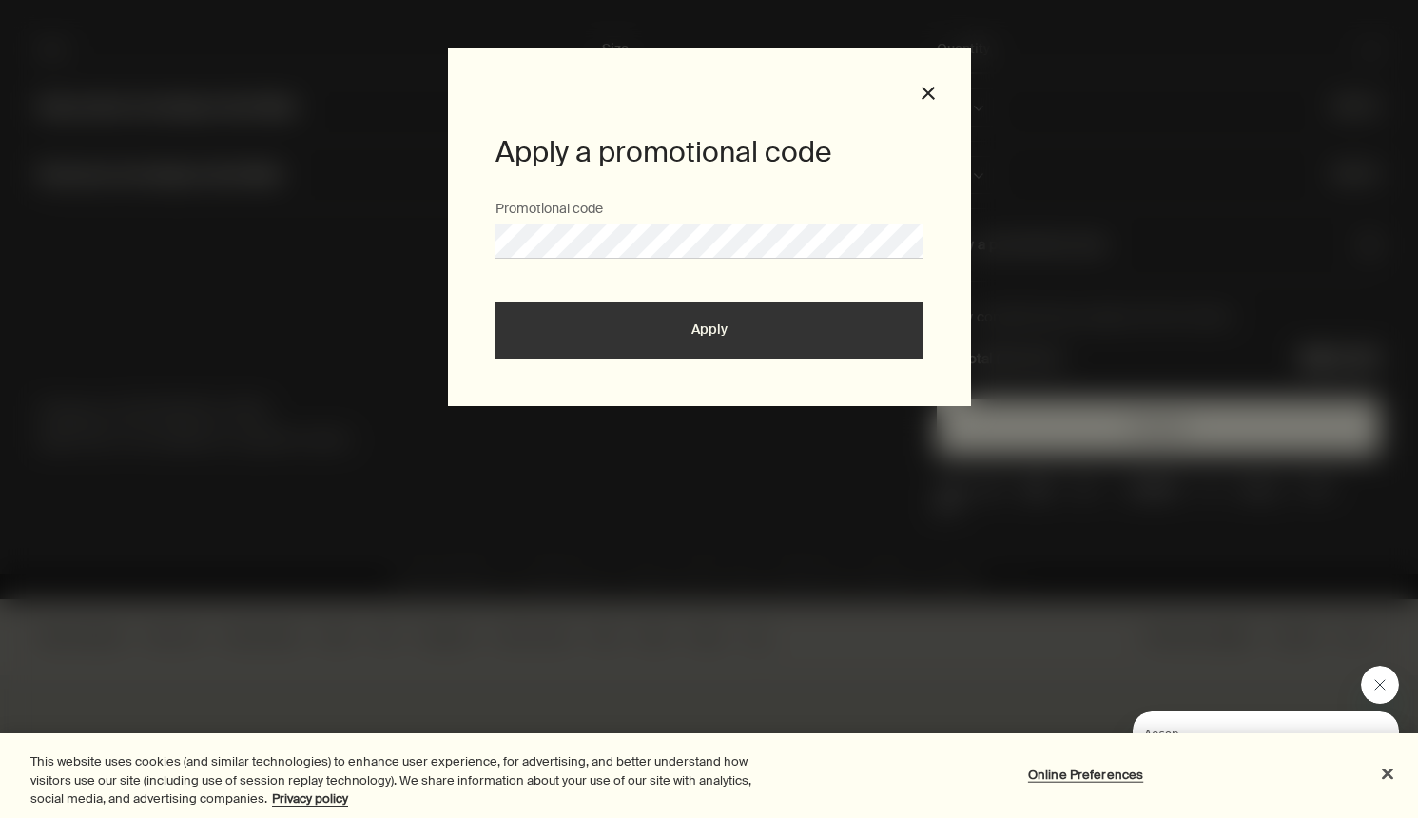
click at [621, 342] on button "Apply" at bounding box center [710, 330] width 428 height 57
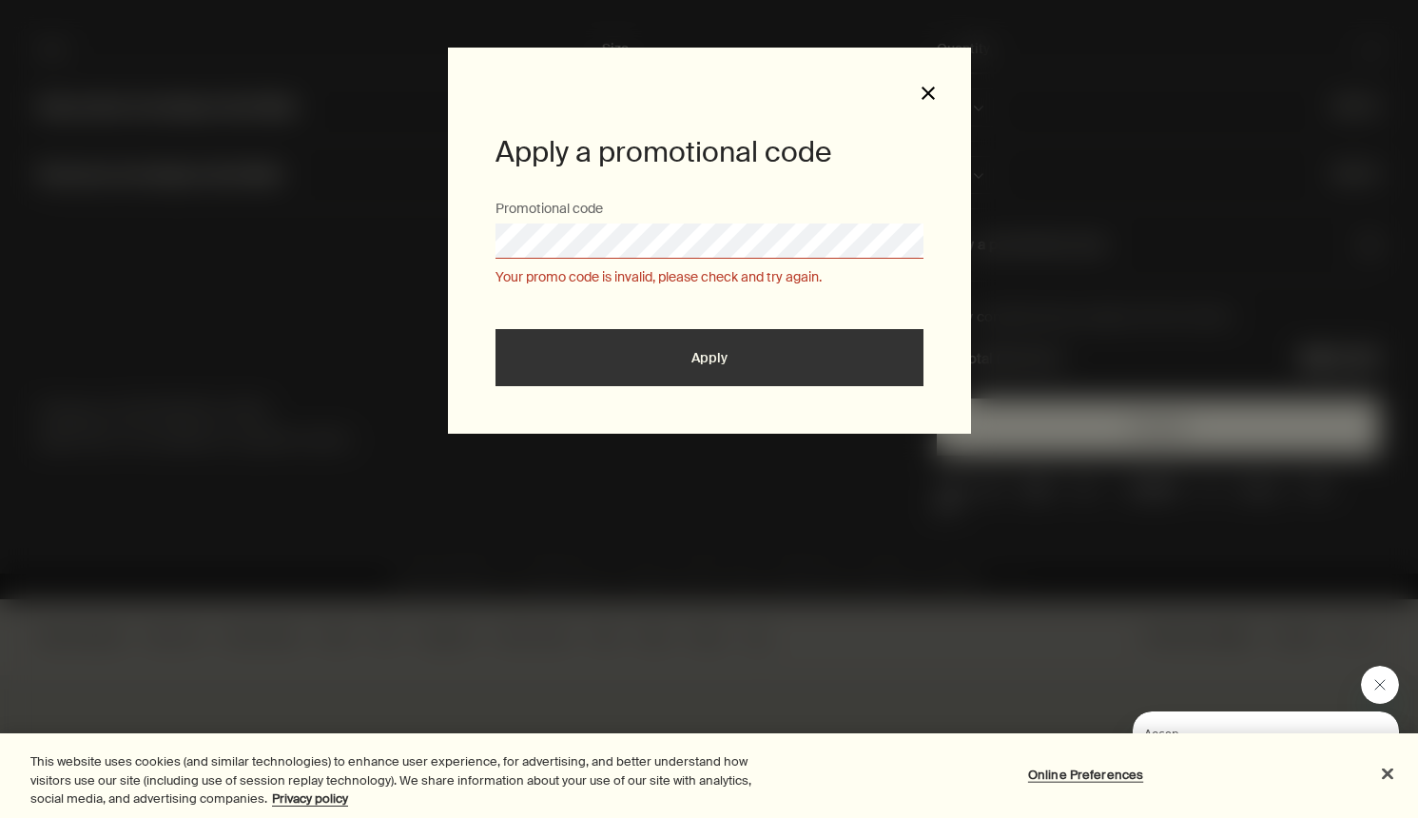
click at [930, 85] on button "close" at bounding box center [928, 93] width 17 height 17
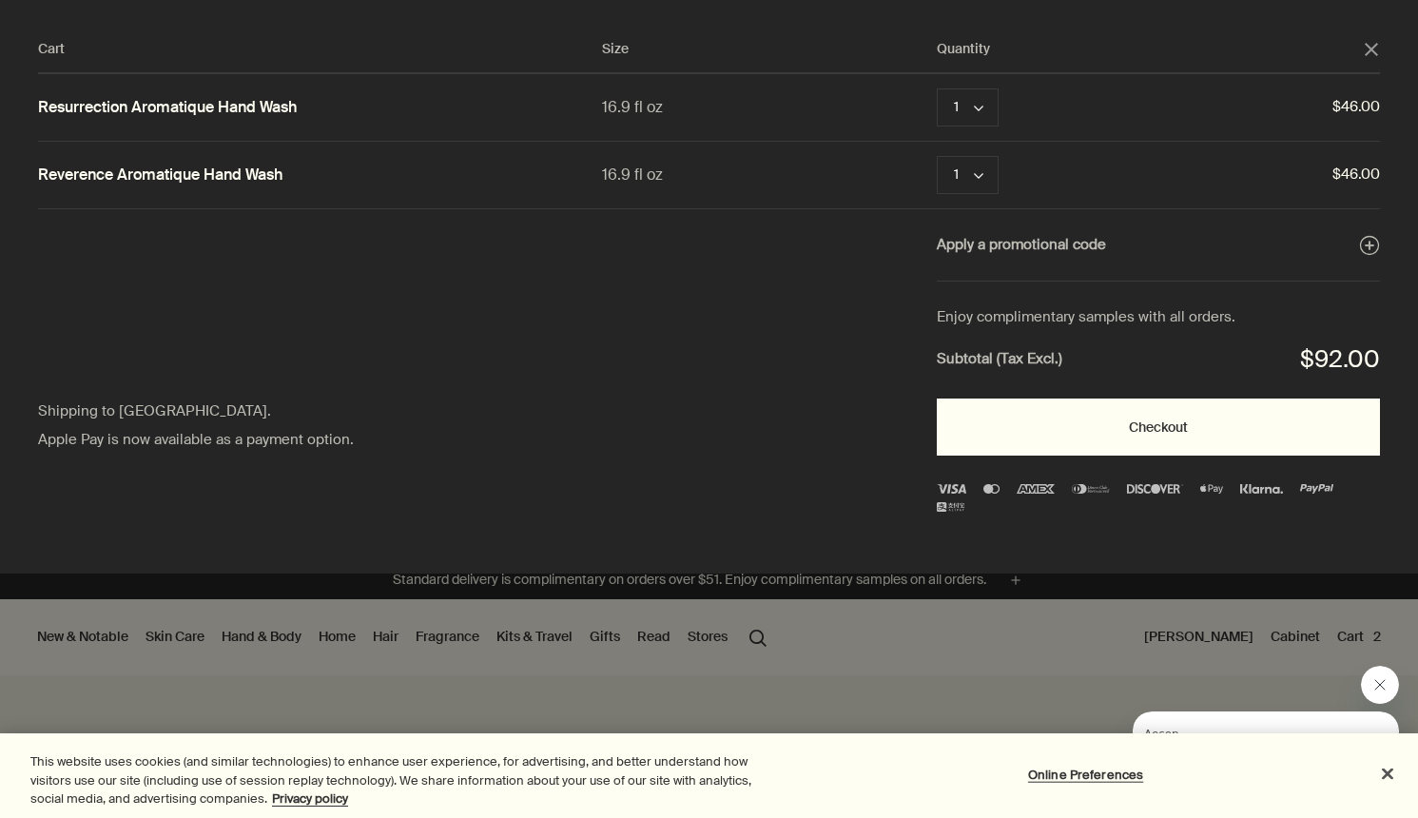
click at [1222, 438] on button "Checkout" at bounding box center [1158, 427] width 443 height 57
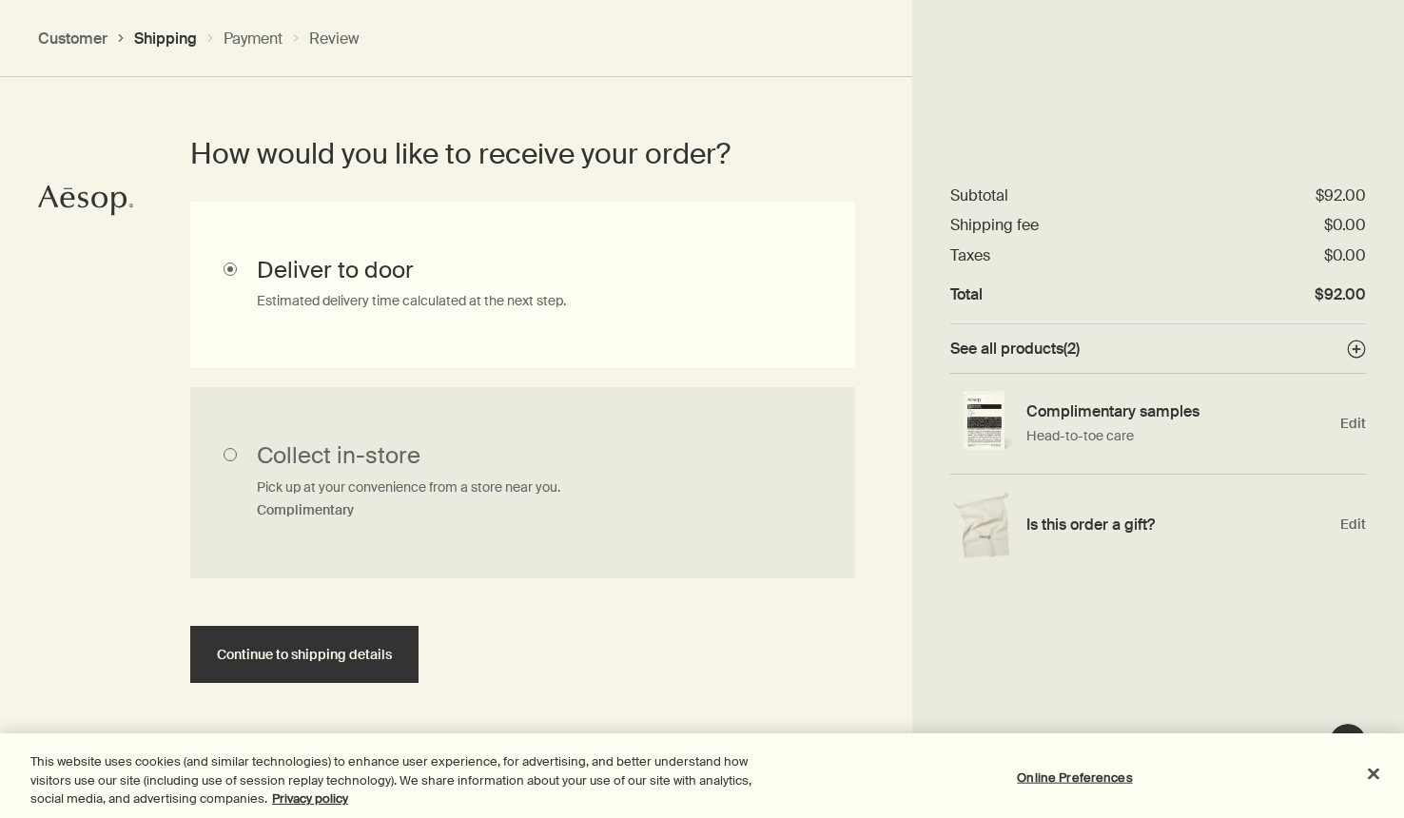
scroll to position [485, 0]
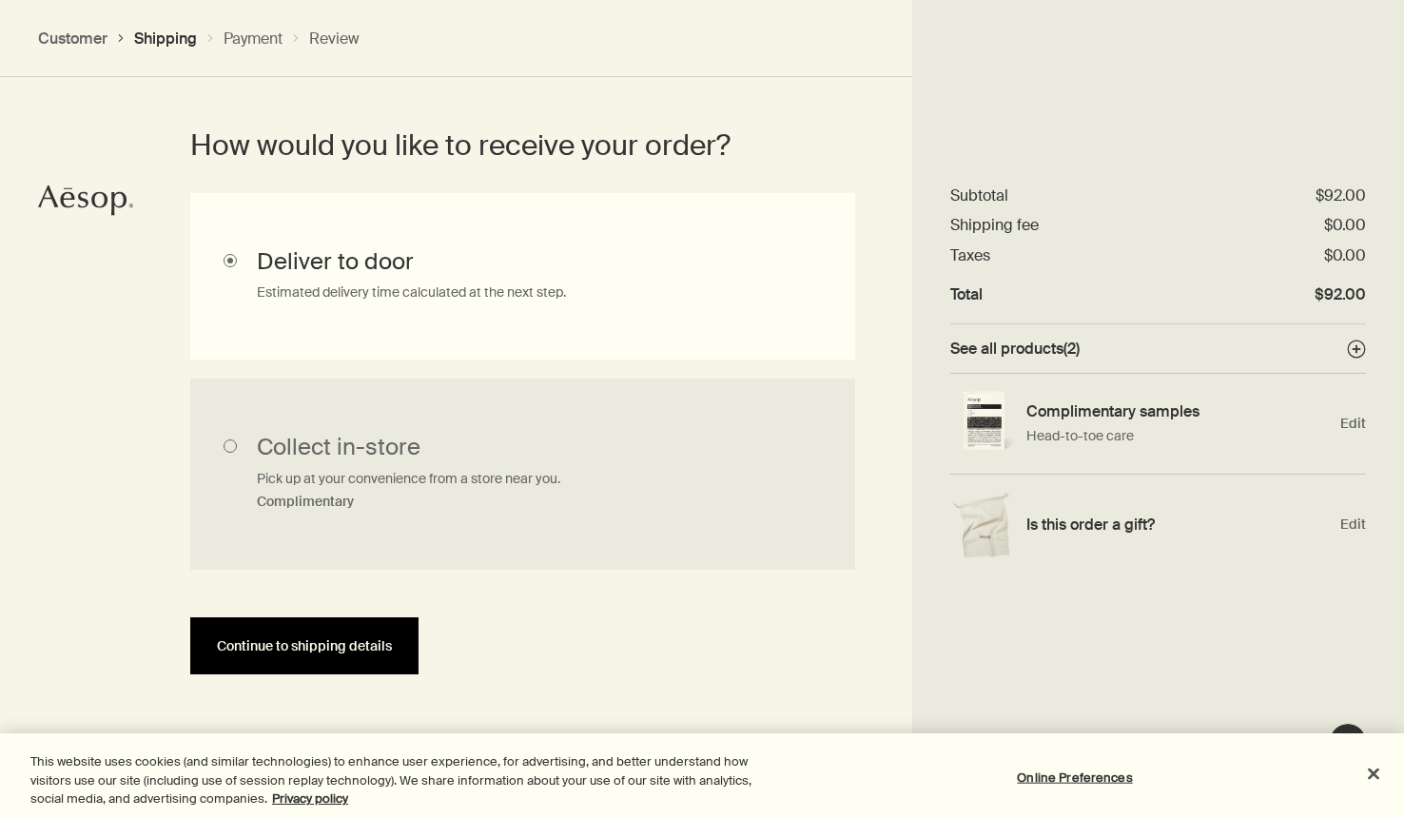
click at [330, 643] on span "Continue to shipping details" at bounding box center [304, 646] width 175 height 14
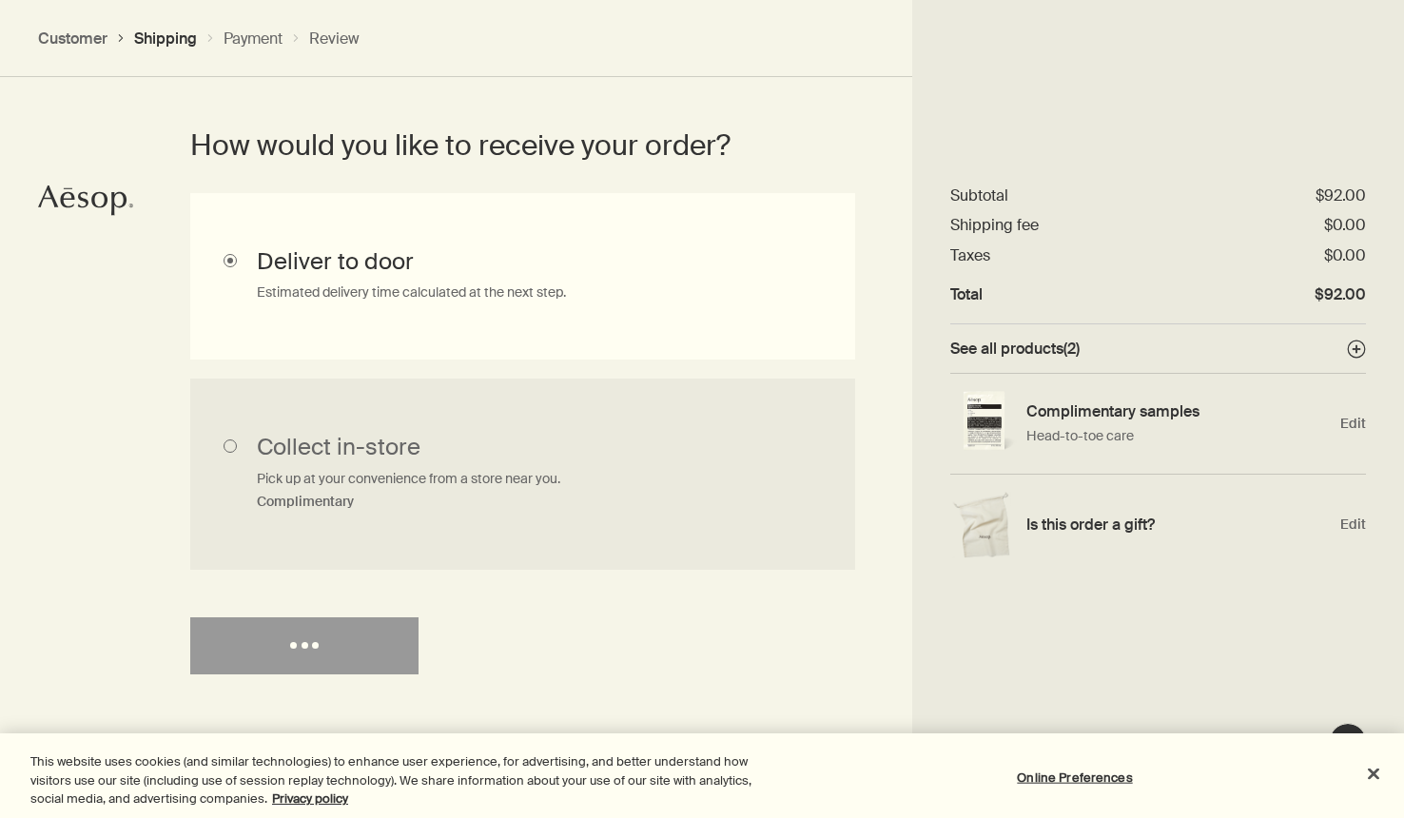
select select "US"
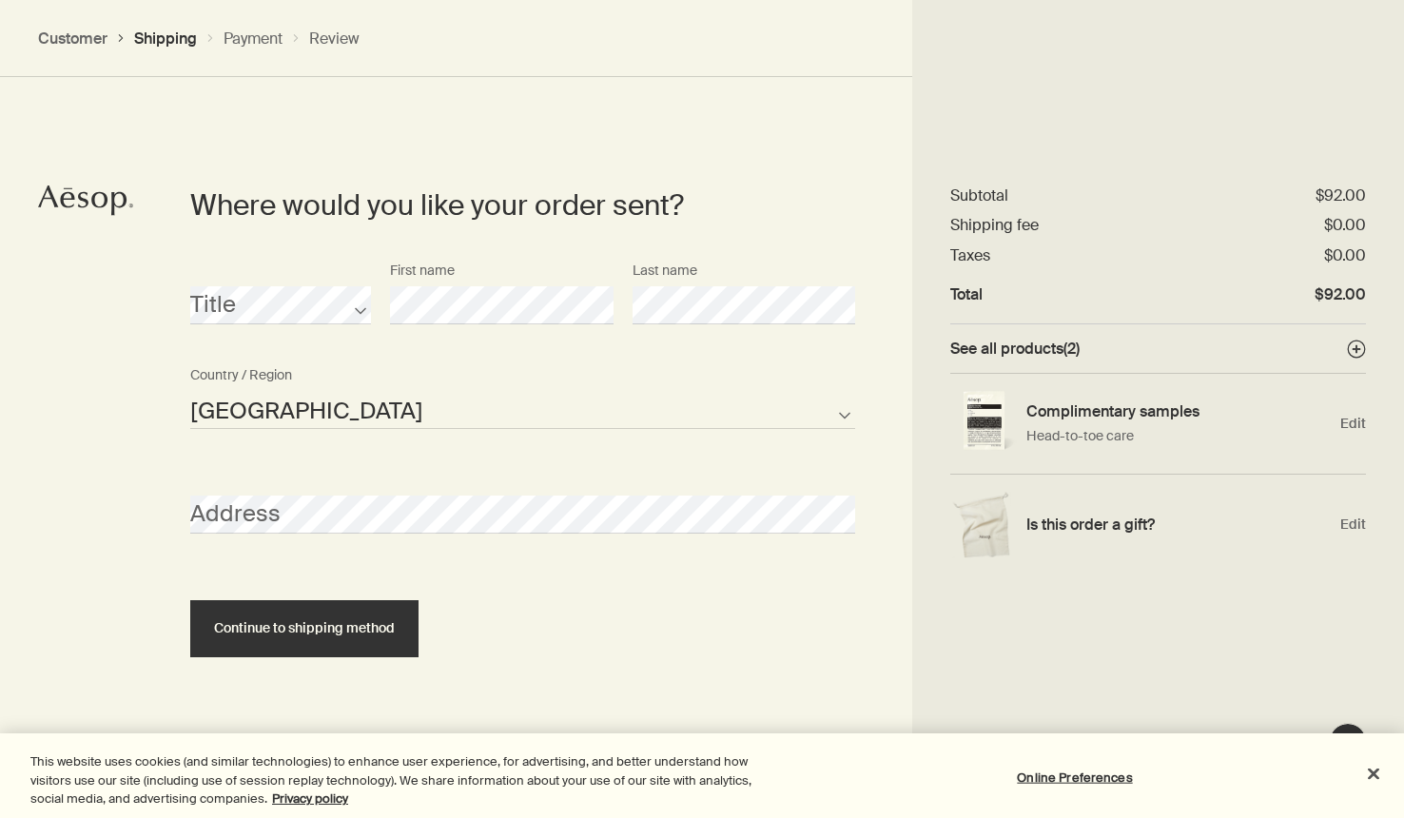
scroll to position [823, 0]
select select "US"
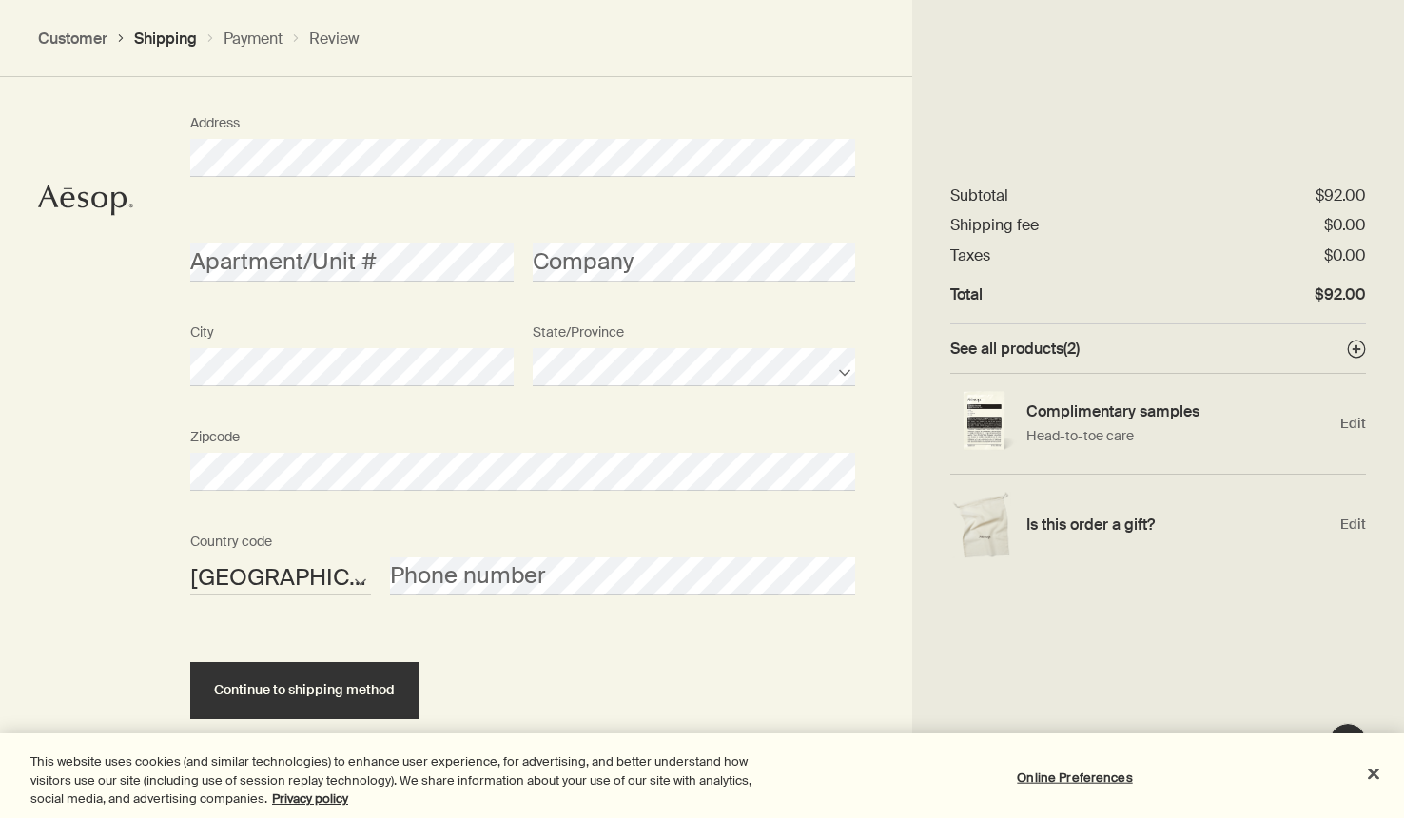
scroll to position [1205, 0]
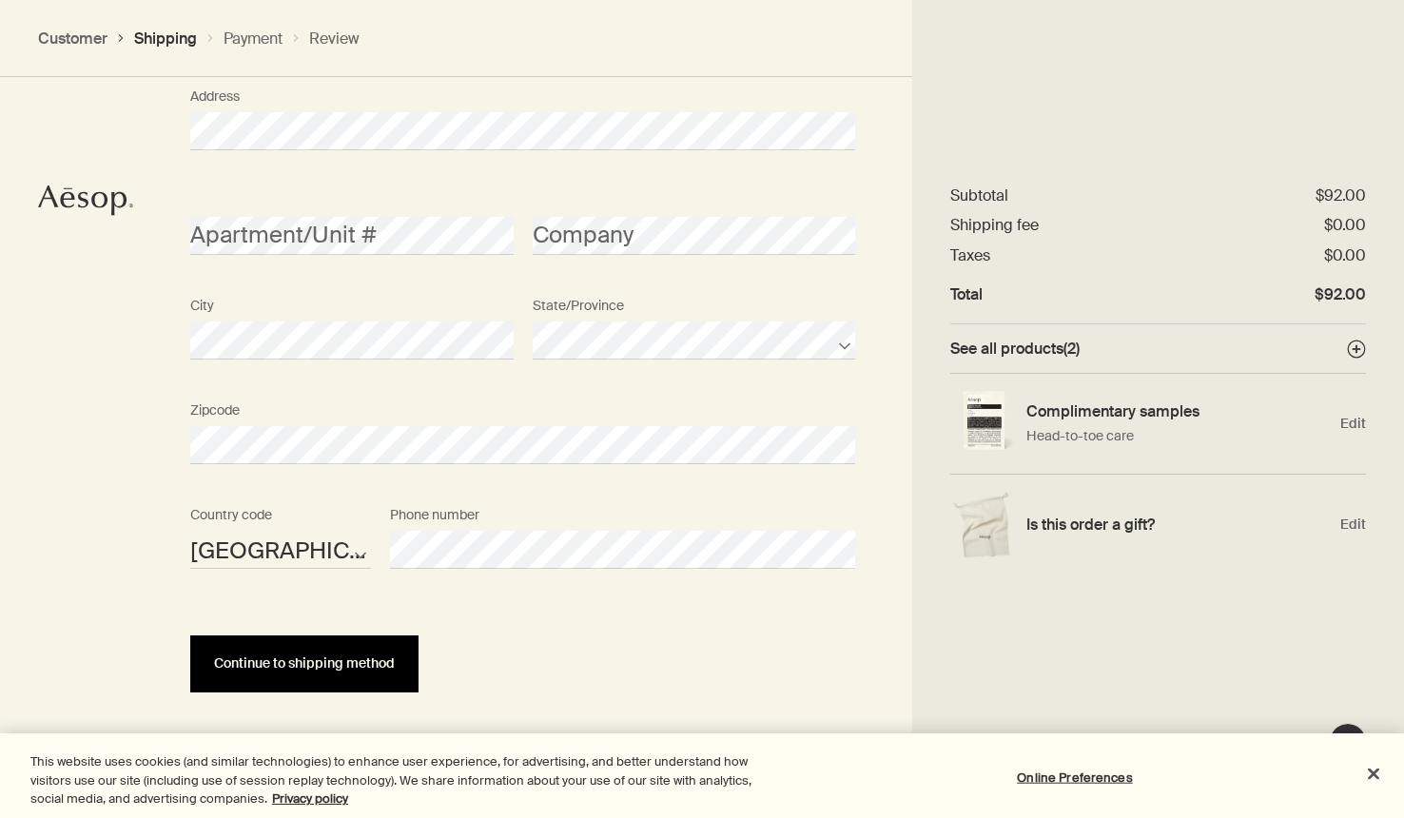
click at [333, 676] on button "Continue to shipping method" at bounding box center [304, 663] width 228 height 57
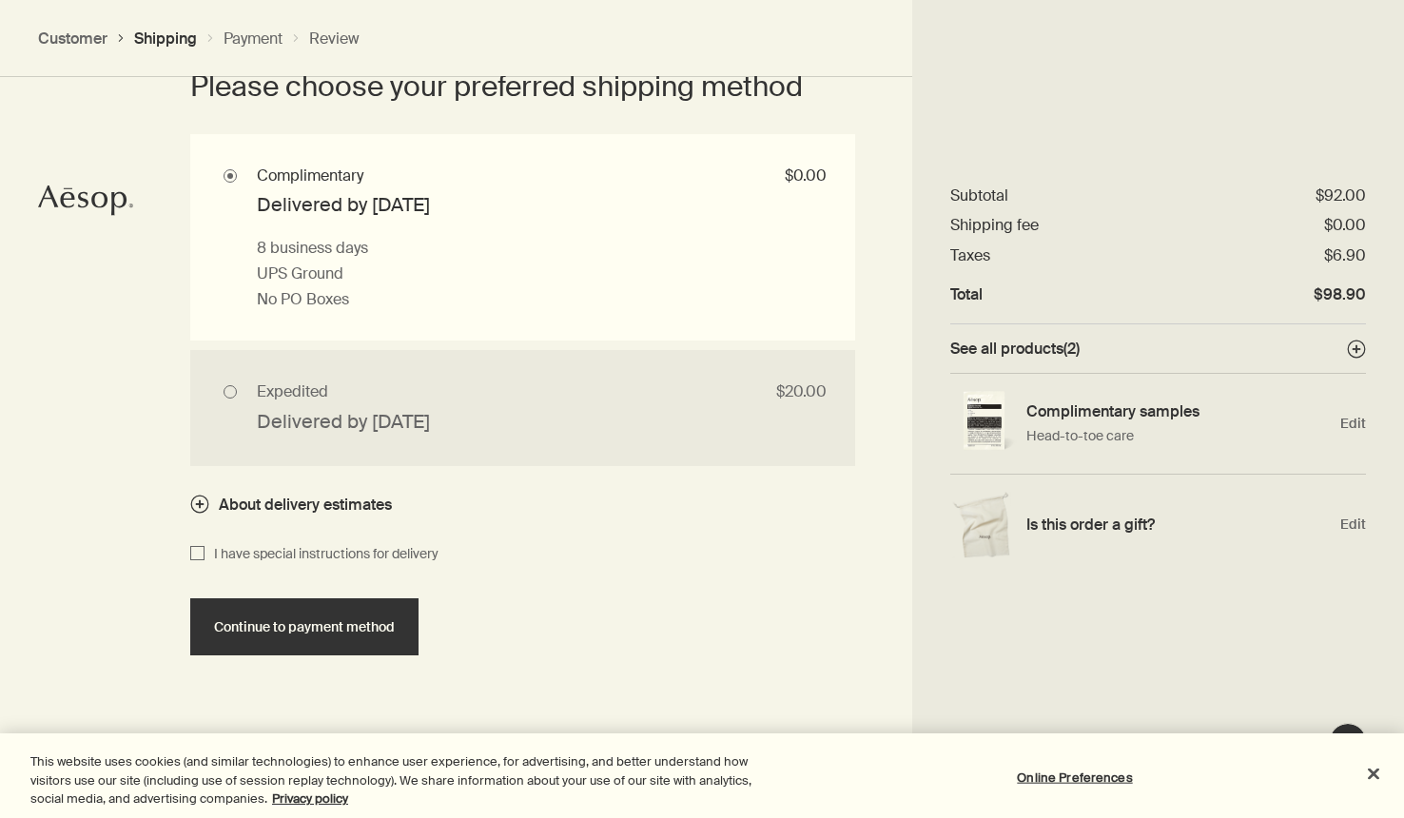
scroll to position [1827, 0]
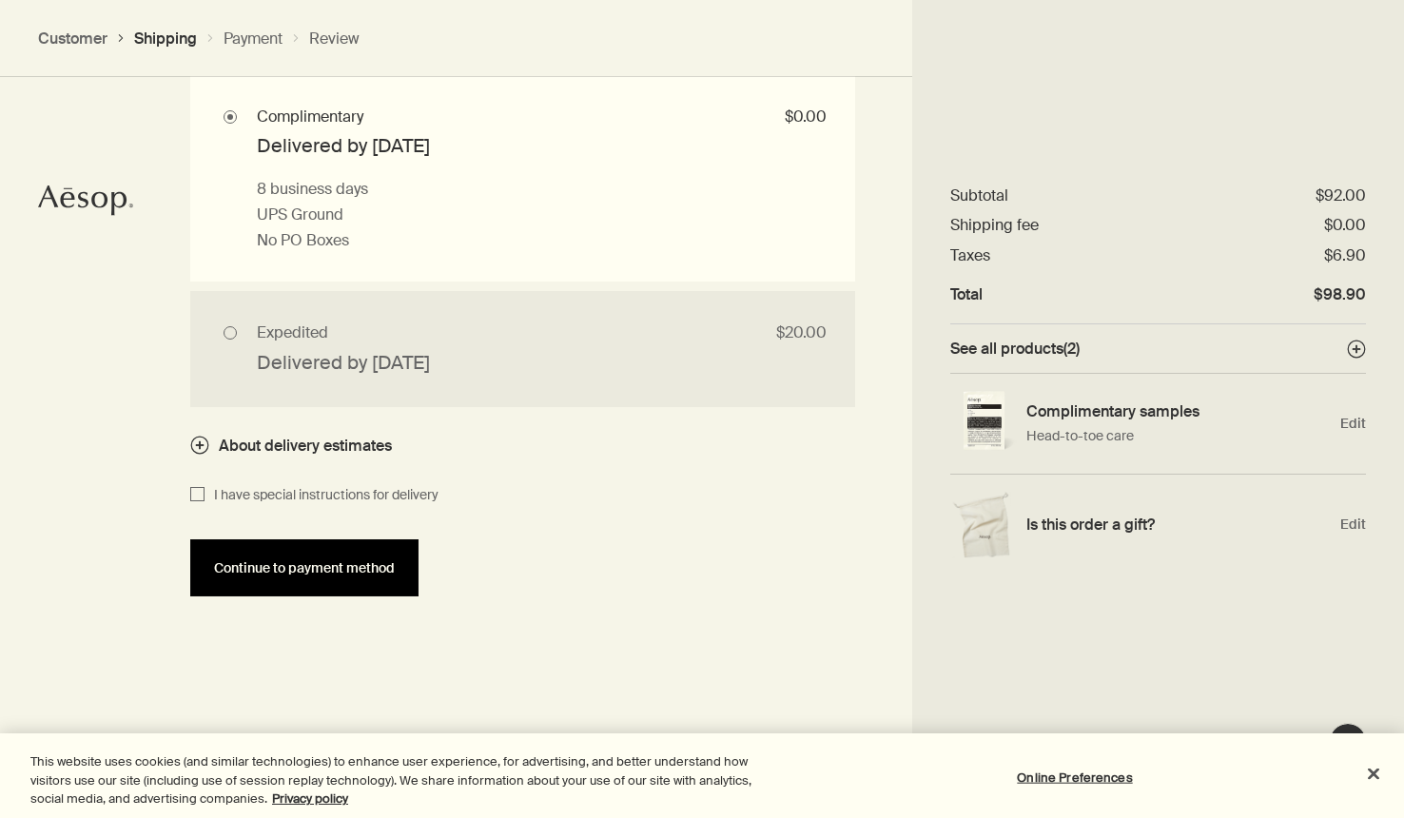
click at [308, 575] on span "Continue to payment method" at bounding box center [304, 568] width 181 height 14
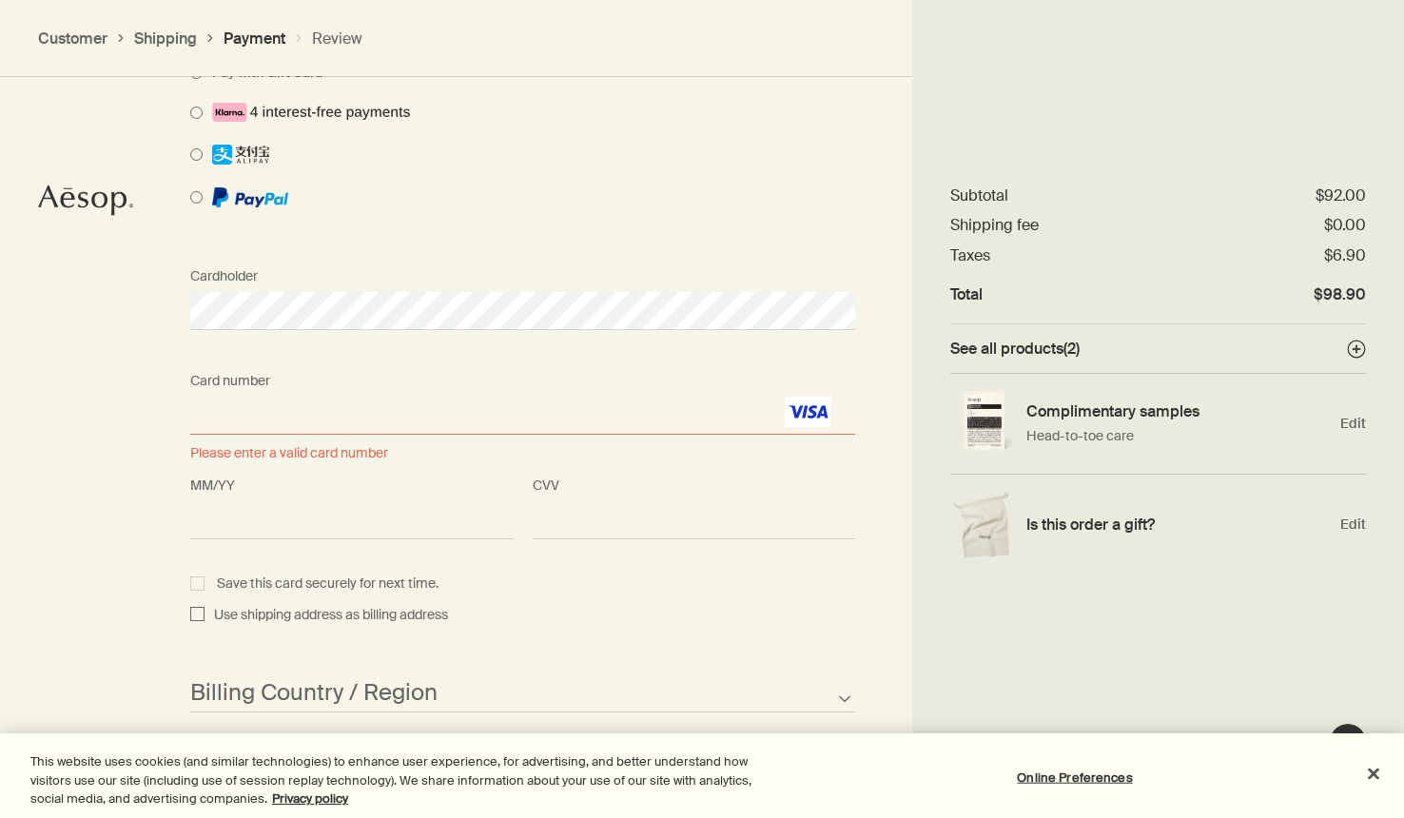
scroll to position [1629, 0]
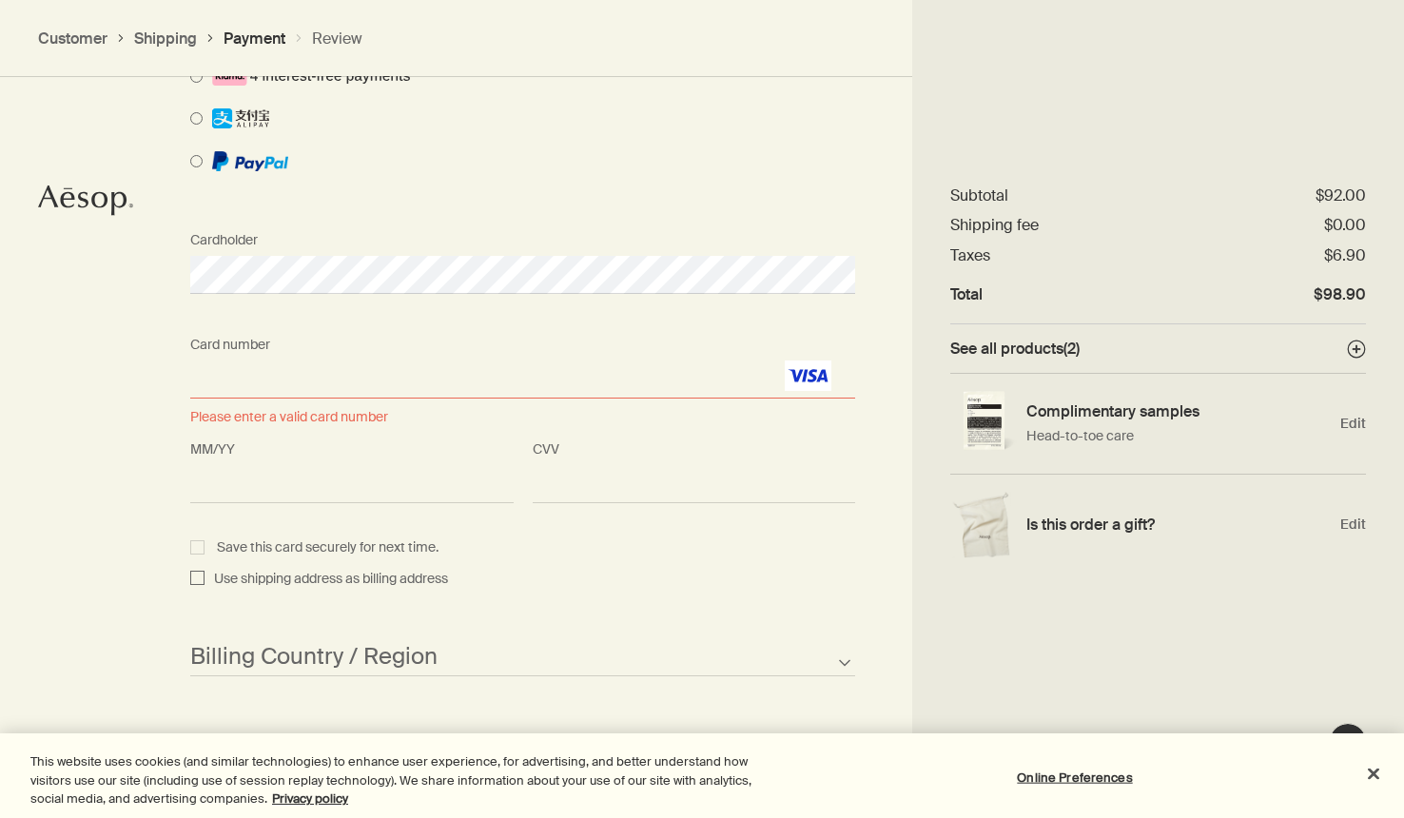
click at [185, 583] on div "Use shipping address as billing address" at bounding box center [523, 579] width 684 height 23
click at [193, 582] on input "Use shipping address as billing address" at bounding box center [197, 579] width 14 height 23
checkbox input "true"
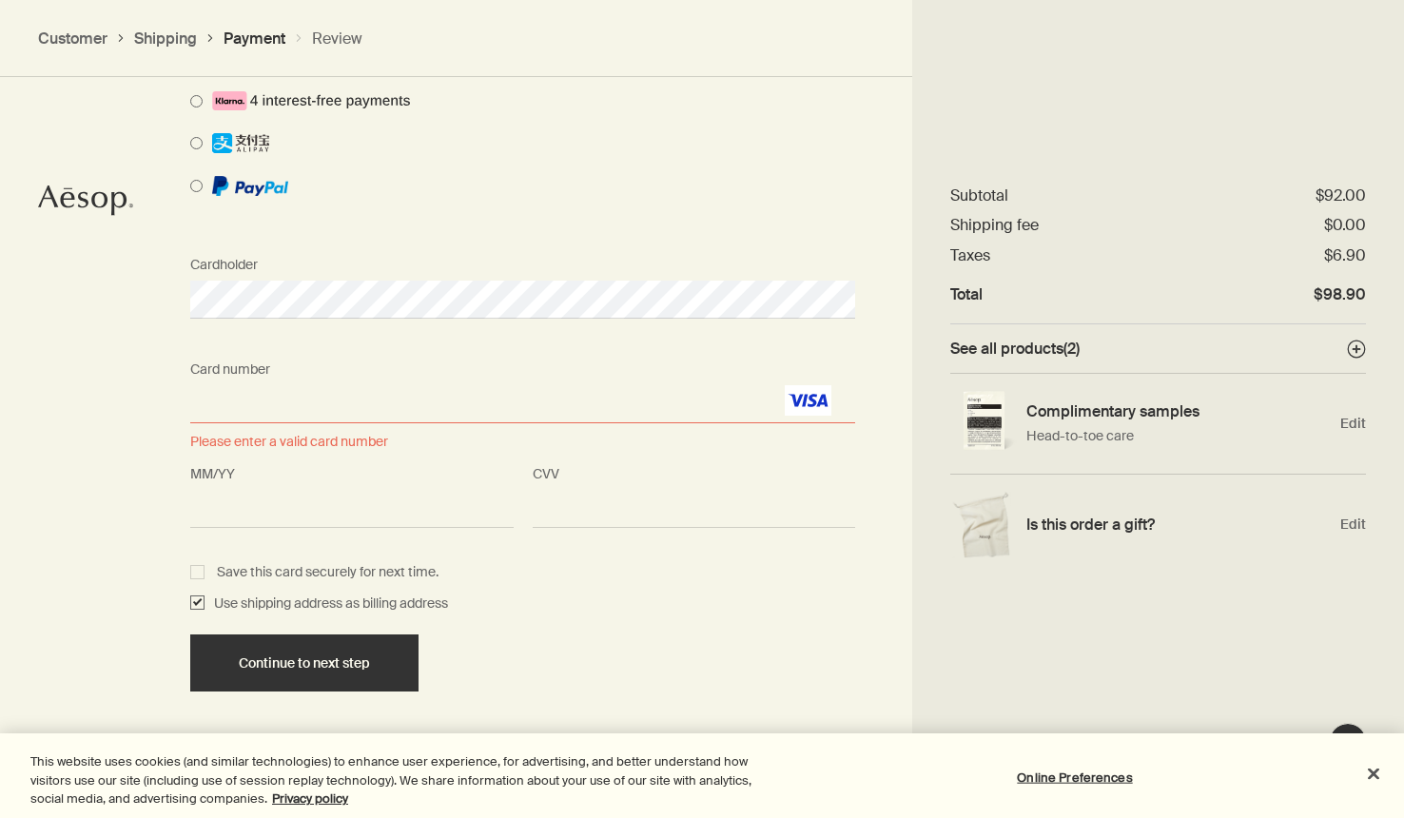
scroll to position [1604, 0]
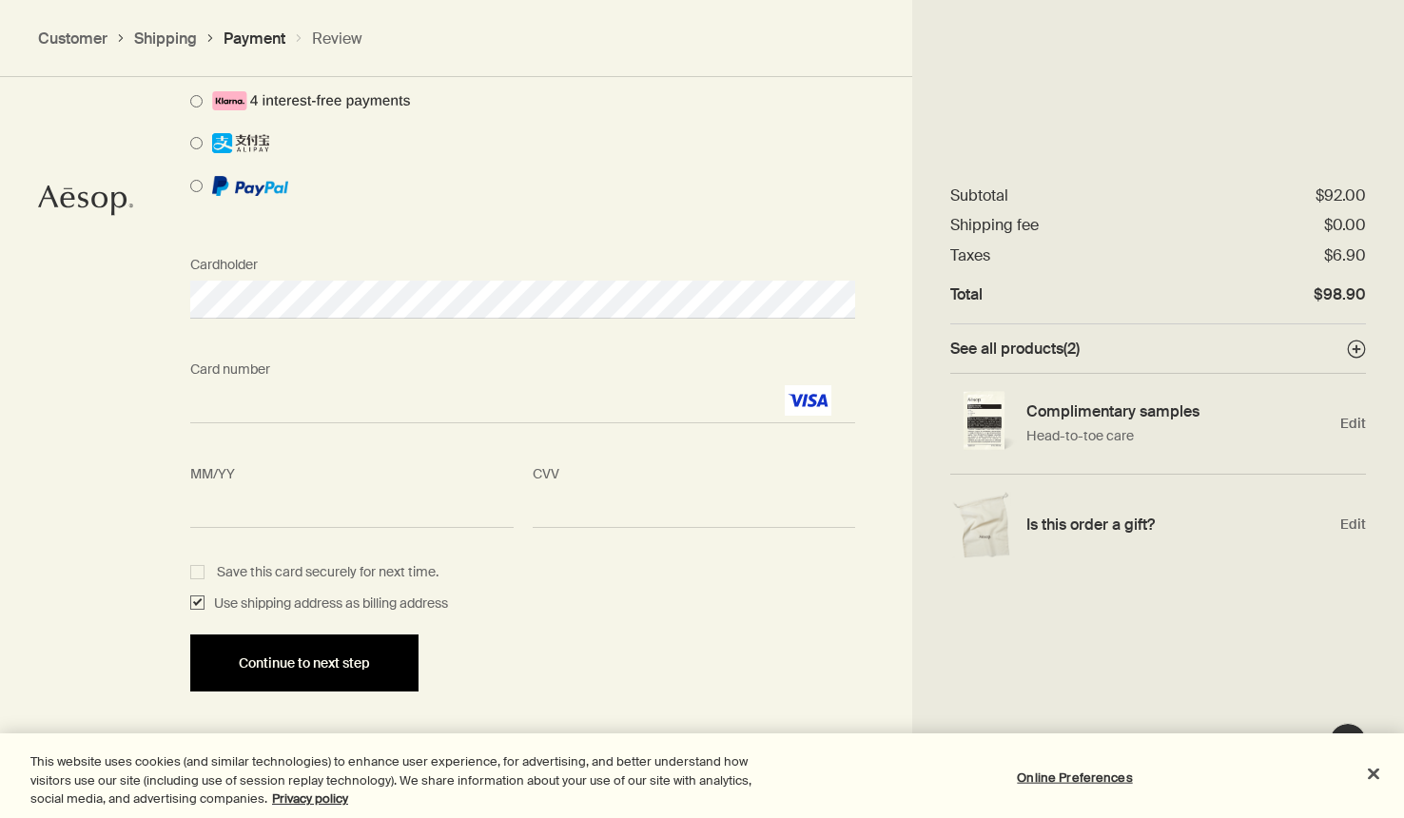
click at [291, 657] on span "Continue to next step" at bounding box center [304, 663] width 131 height 14
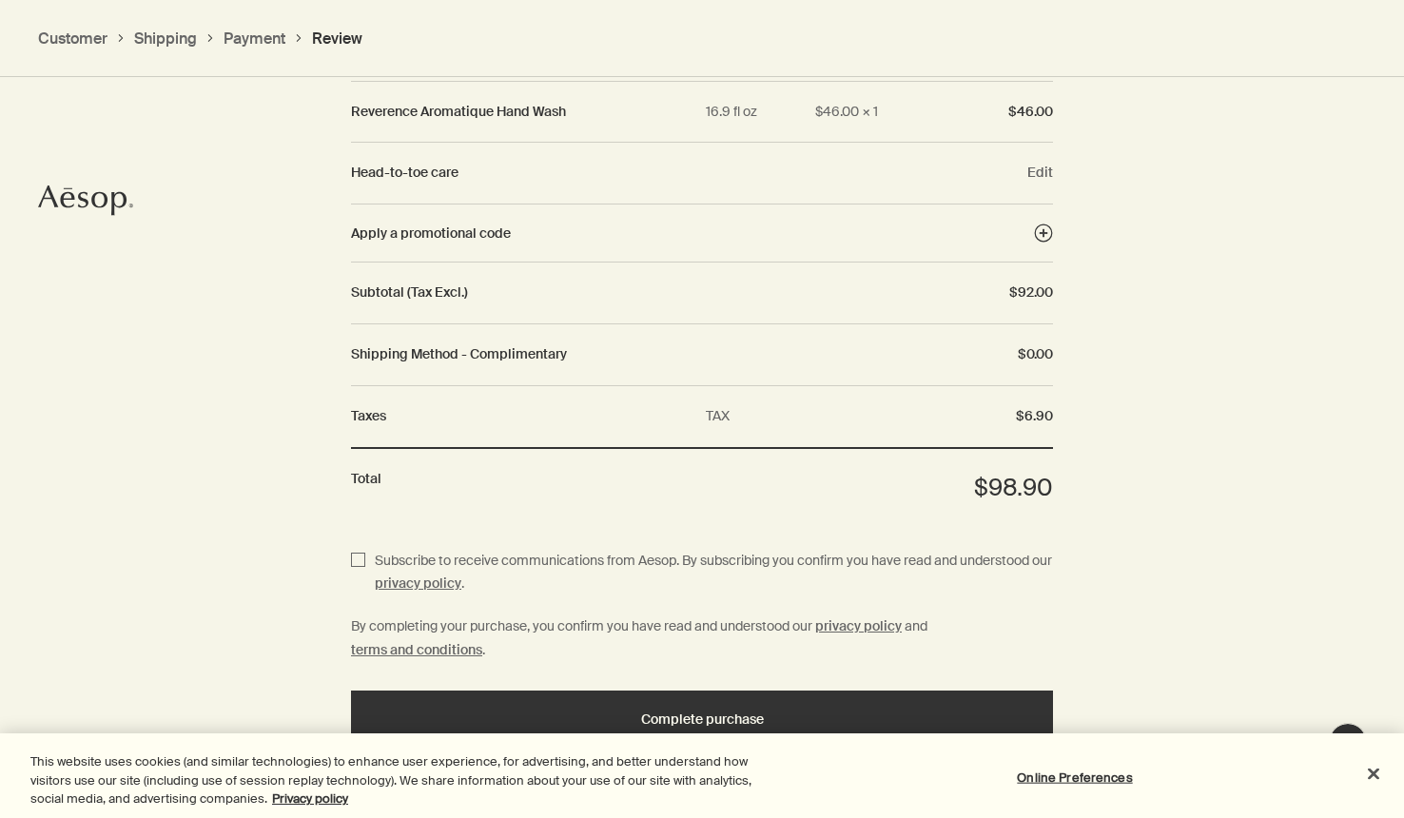
scroll to position [2231, 0]
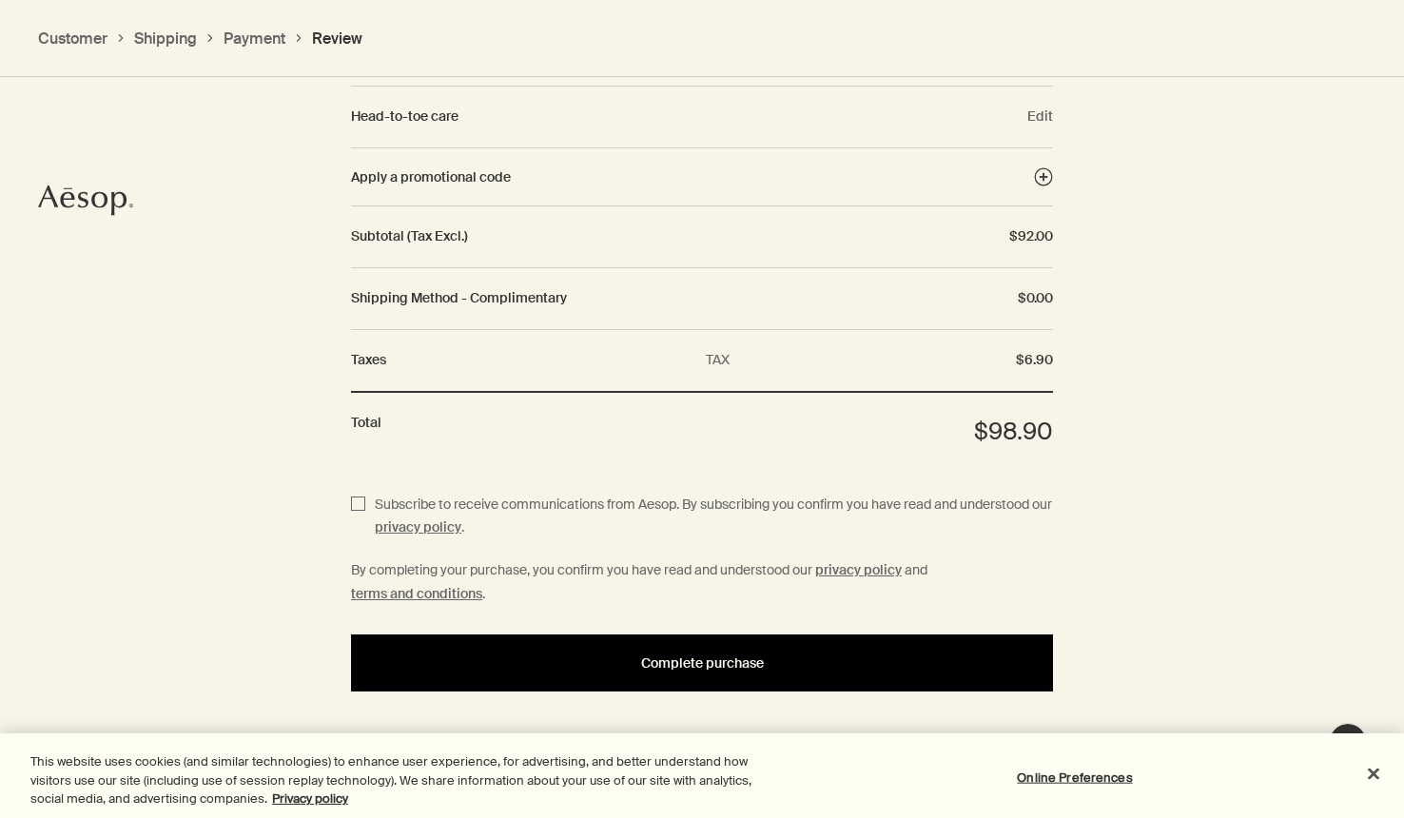
click at [641, 668] on span "Complete purchase" at bounding box center [702, 663] width 123 height 14
